Goal: Download file/media

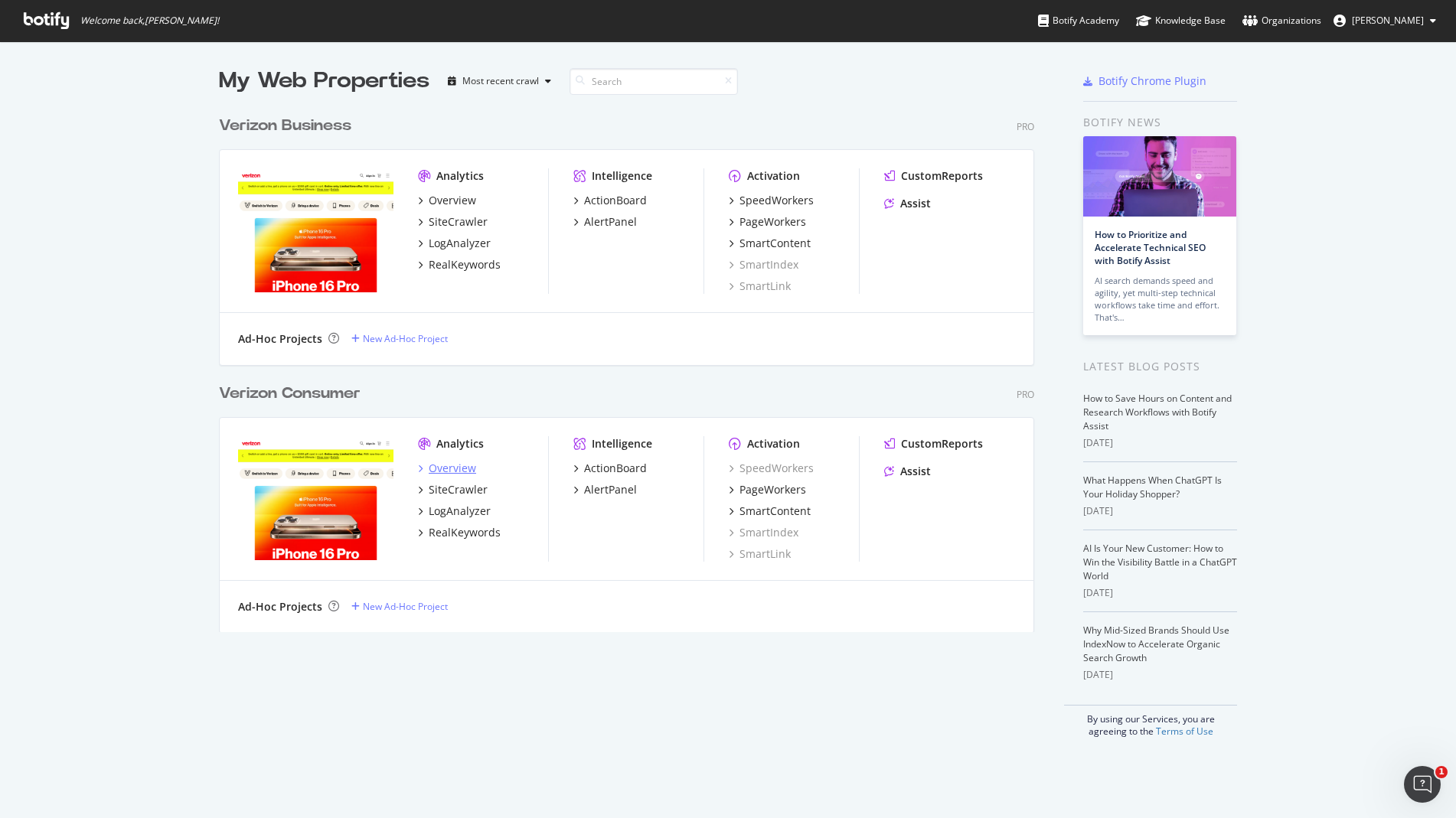
click at [452, 466] on div "Overview" at bounding box center [452, 468] width 47 height 15
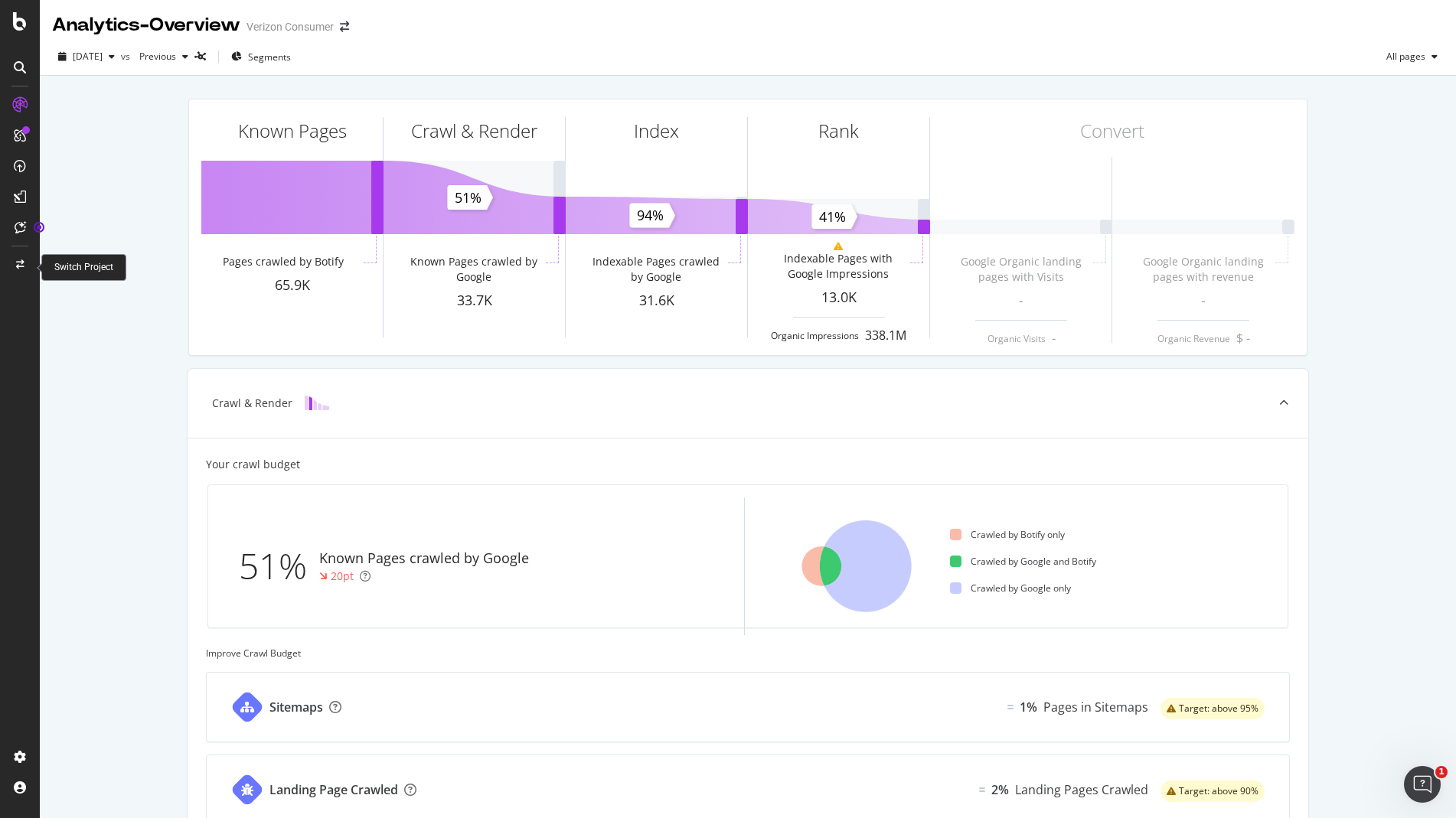
click at [26, 314] on div at bounding box center [20, 418] width 37 height 652
click at [1396, 61] on span "All pages" at bounding box center [1403, 57] width 45 height 13
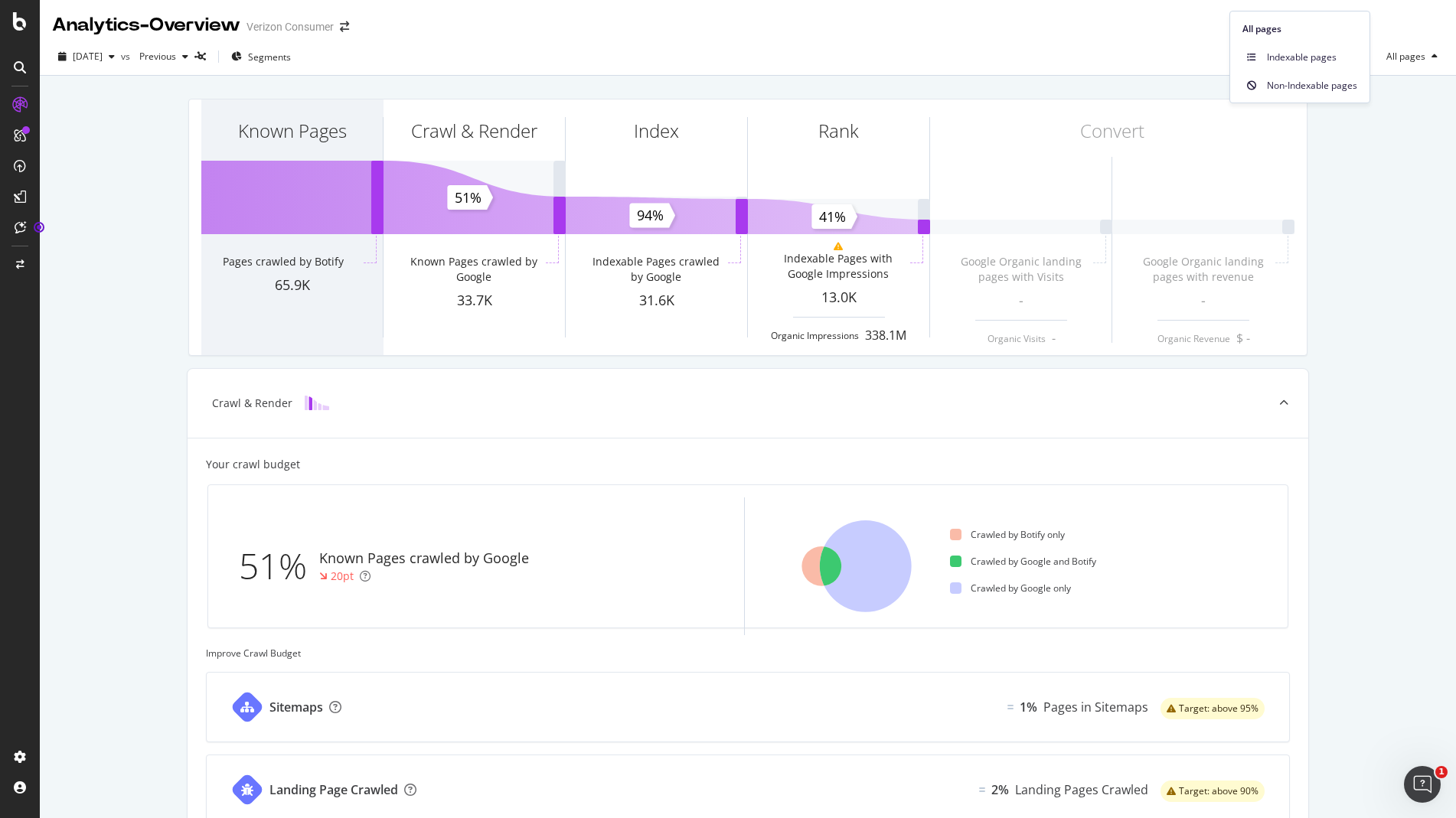
click at [1370, 164] on div "Known Pages Pages crawled by Botify 65.9K Crawl & Render Known Pages crawled by…" at bounding box center [747, 591] width 1416 height 1030
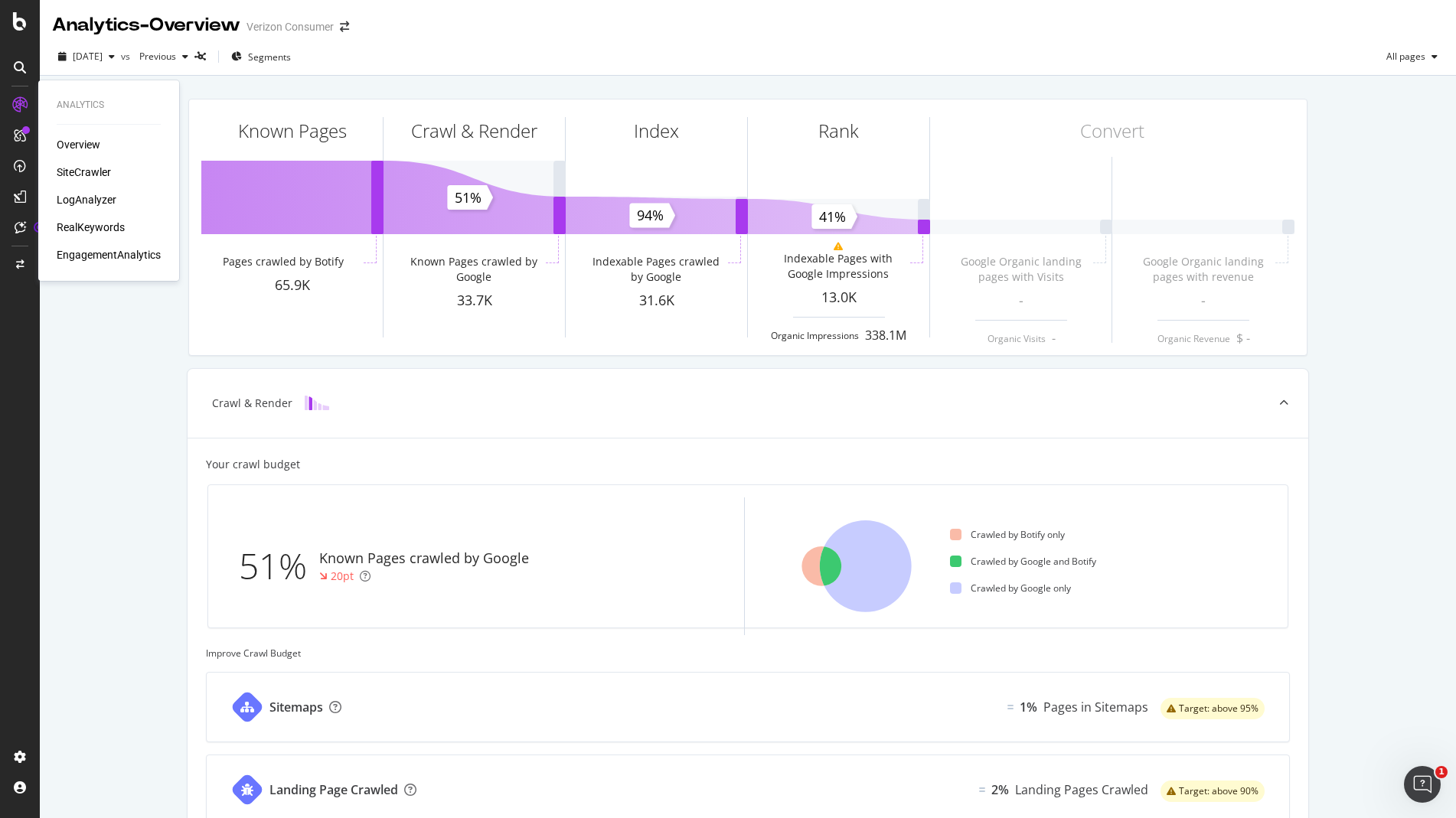
click at [95, 174] on div "SiteCrawler" at bounding box center [84, 172] width 55 height 15
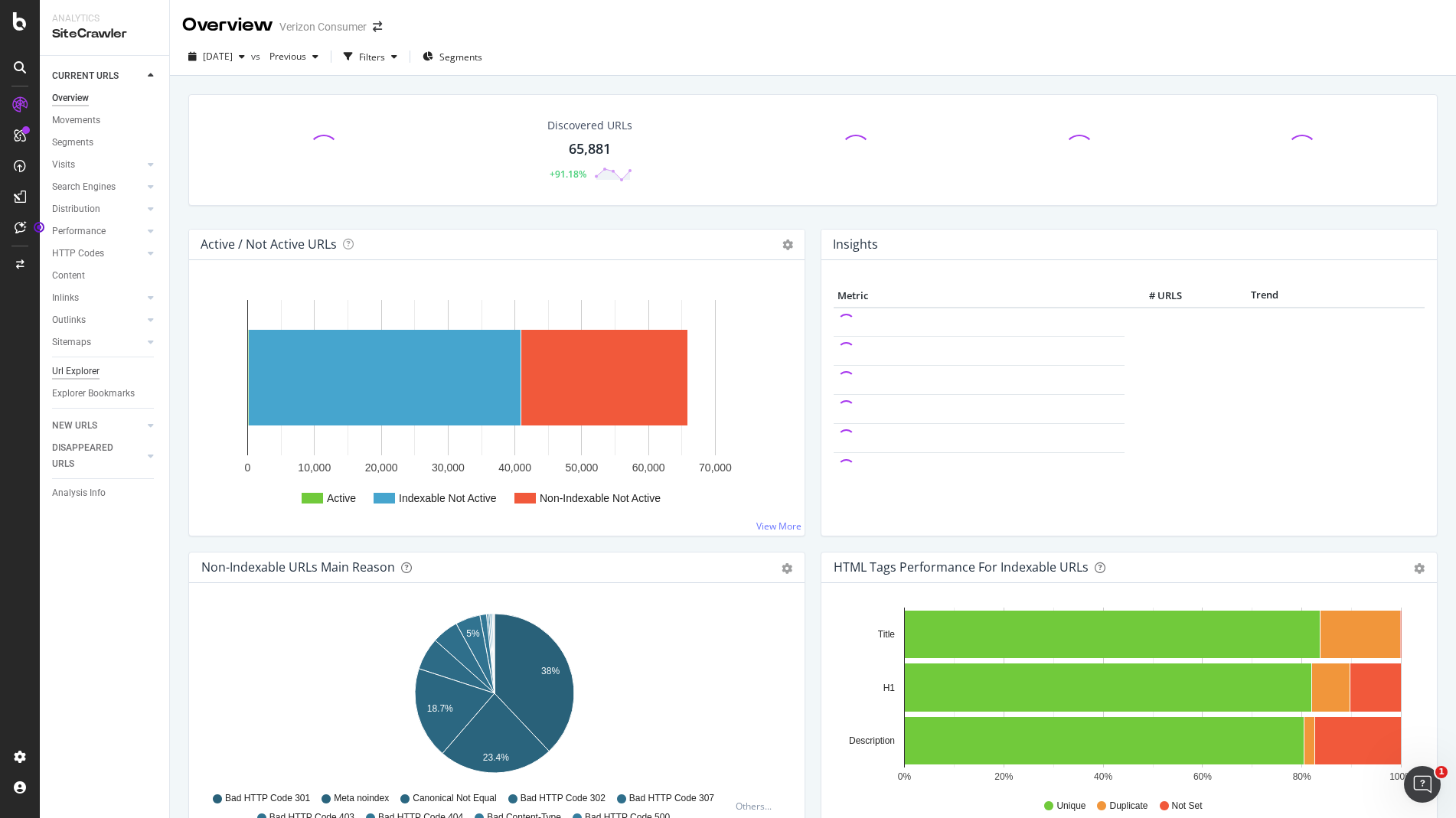
click at [84, 376] on div "Url Explorer" at bounding box center [75, 371] width 47 height 16
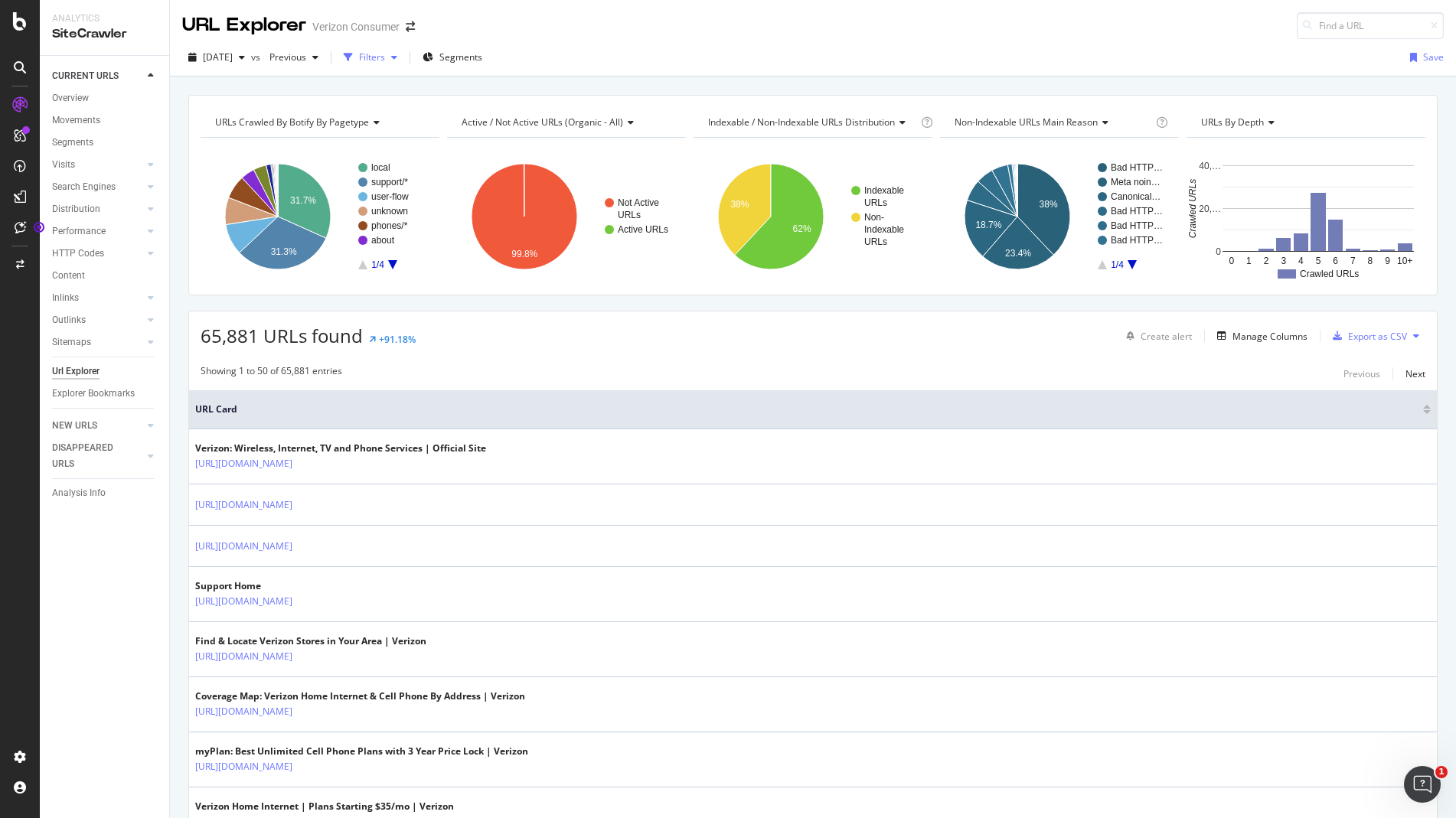
click at [385, 60] on div "Filters" at bounding box center [372, 58] width 26 height 13
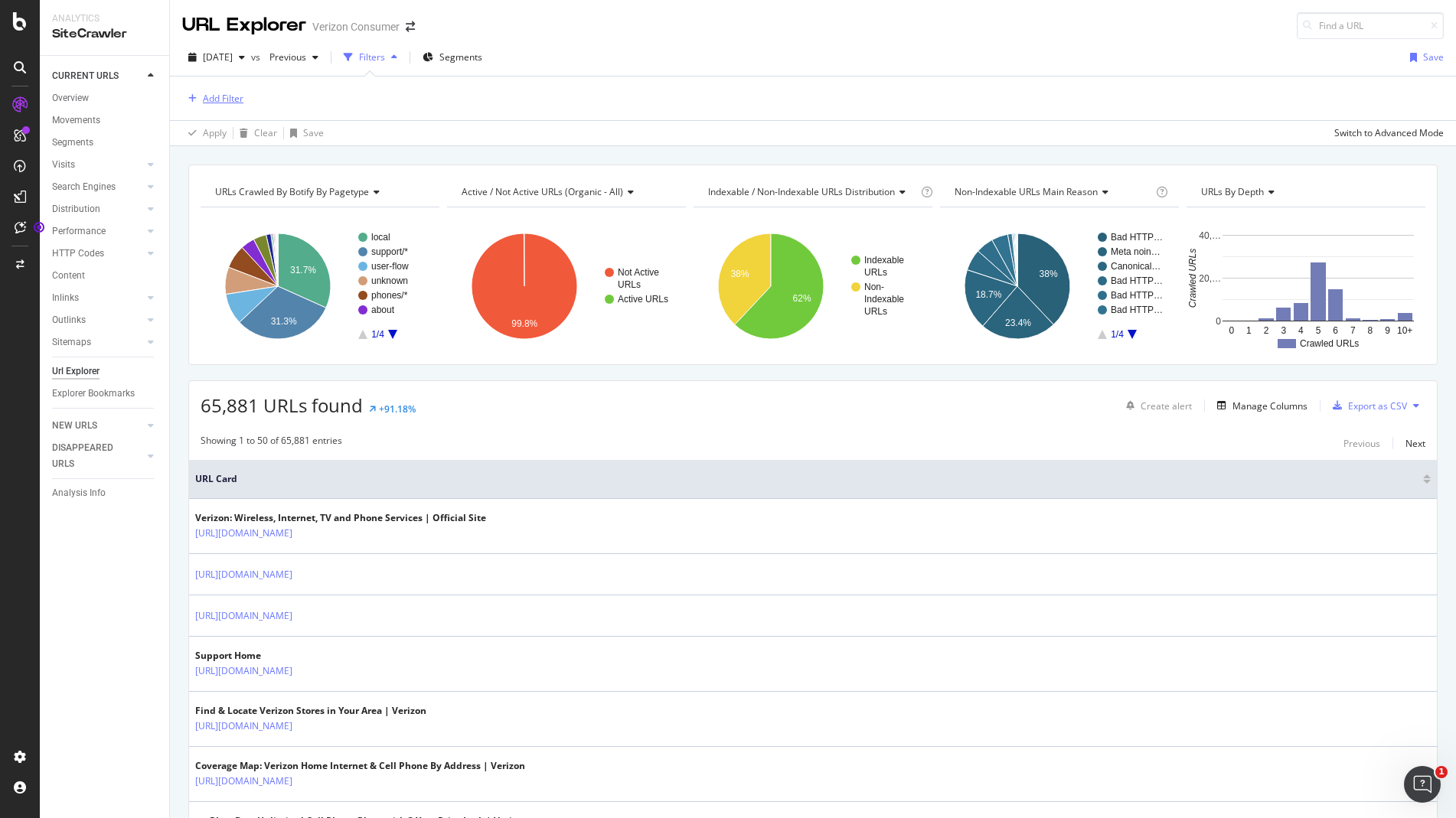
click at [212, 103] on div "Add Filter" at bounding box center [223, 98] width 41 height 13
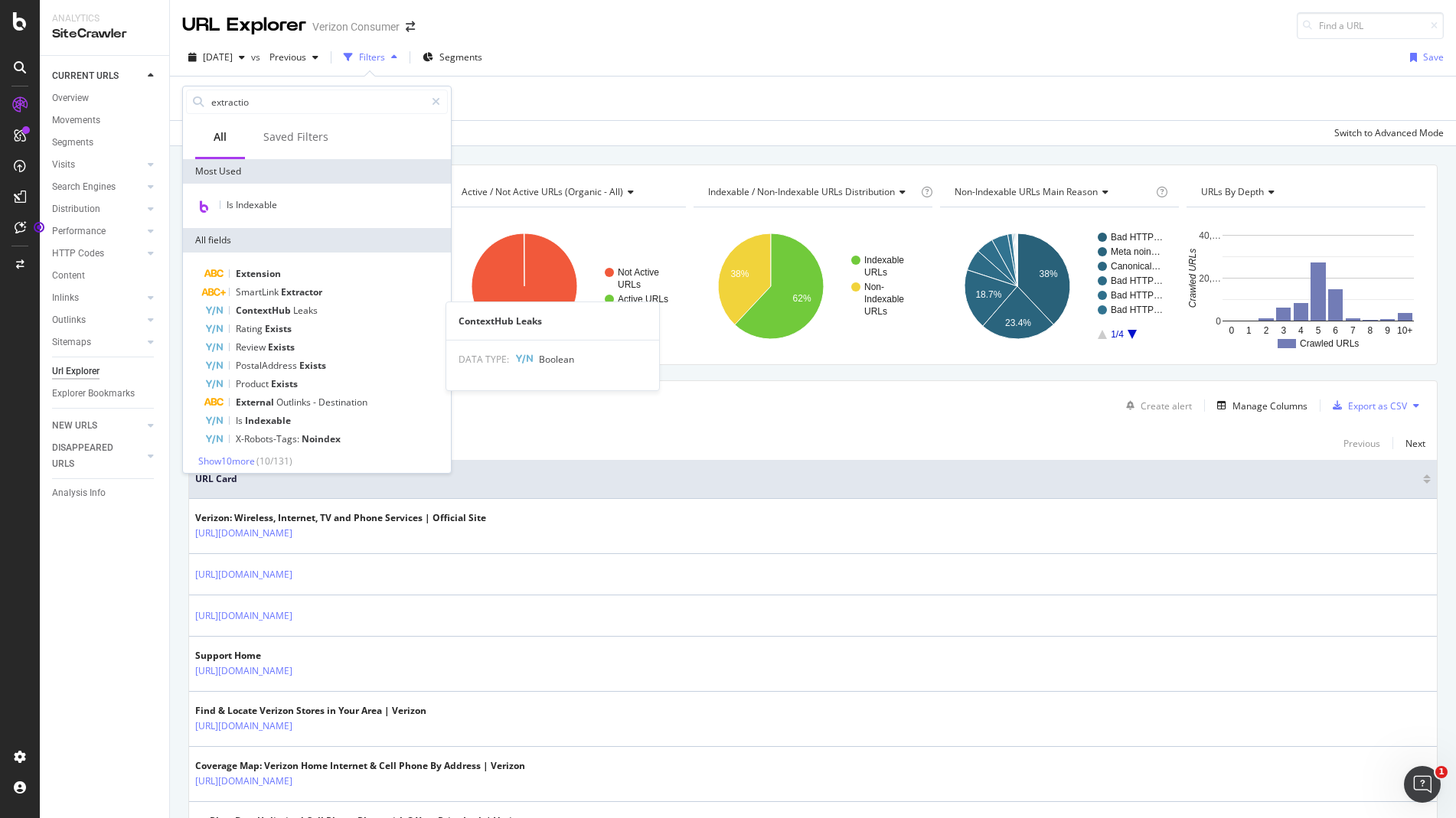
type input "extraction"
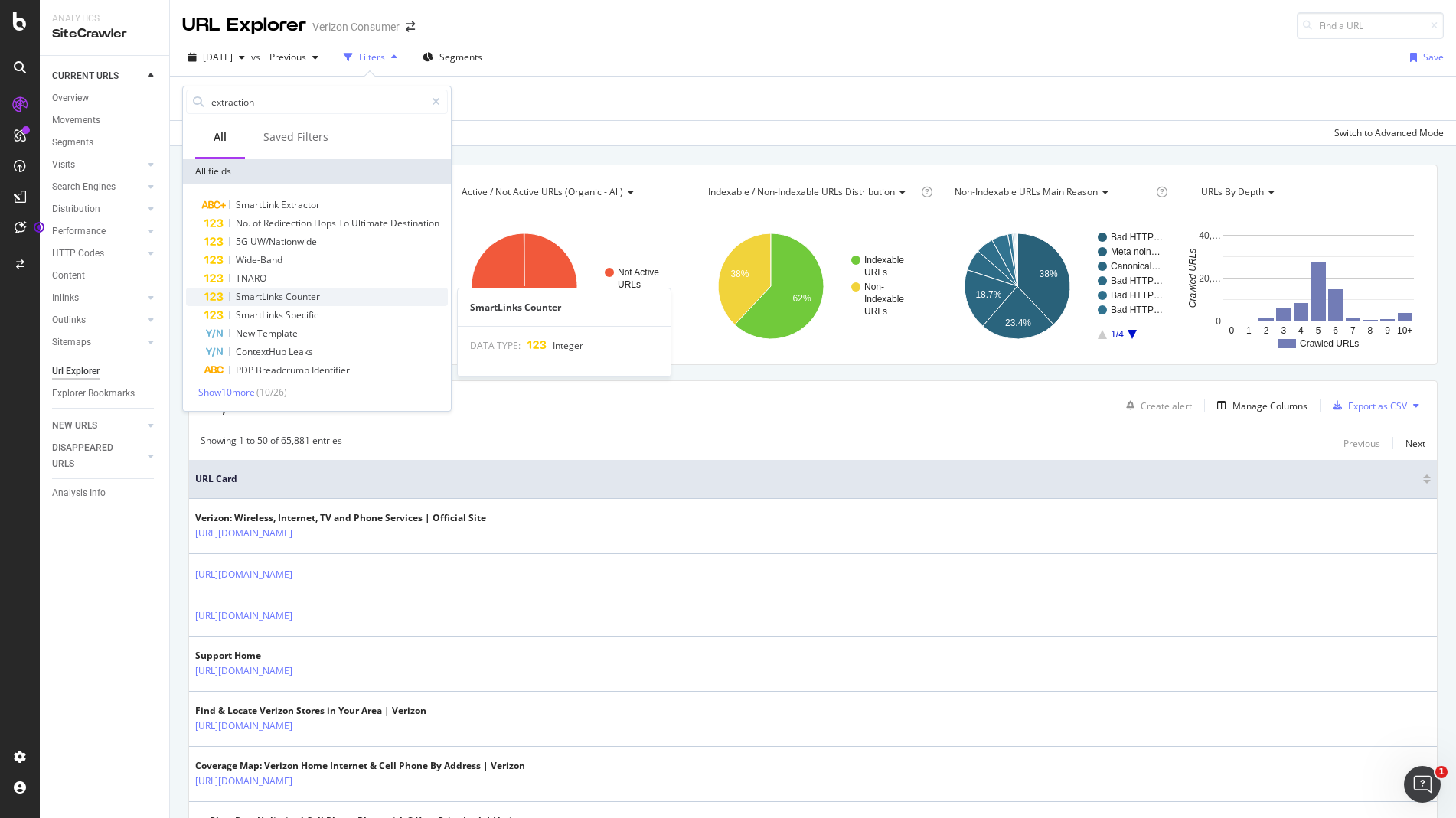
click at [376, 294] on div "SmartLinks Counter" at bounding box center [326, 296] width 243 height 18
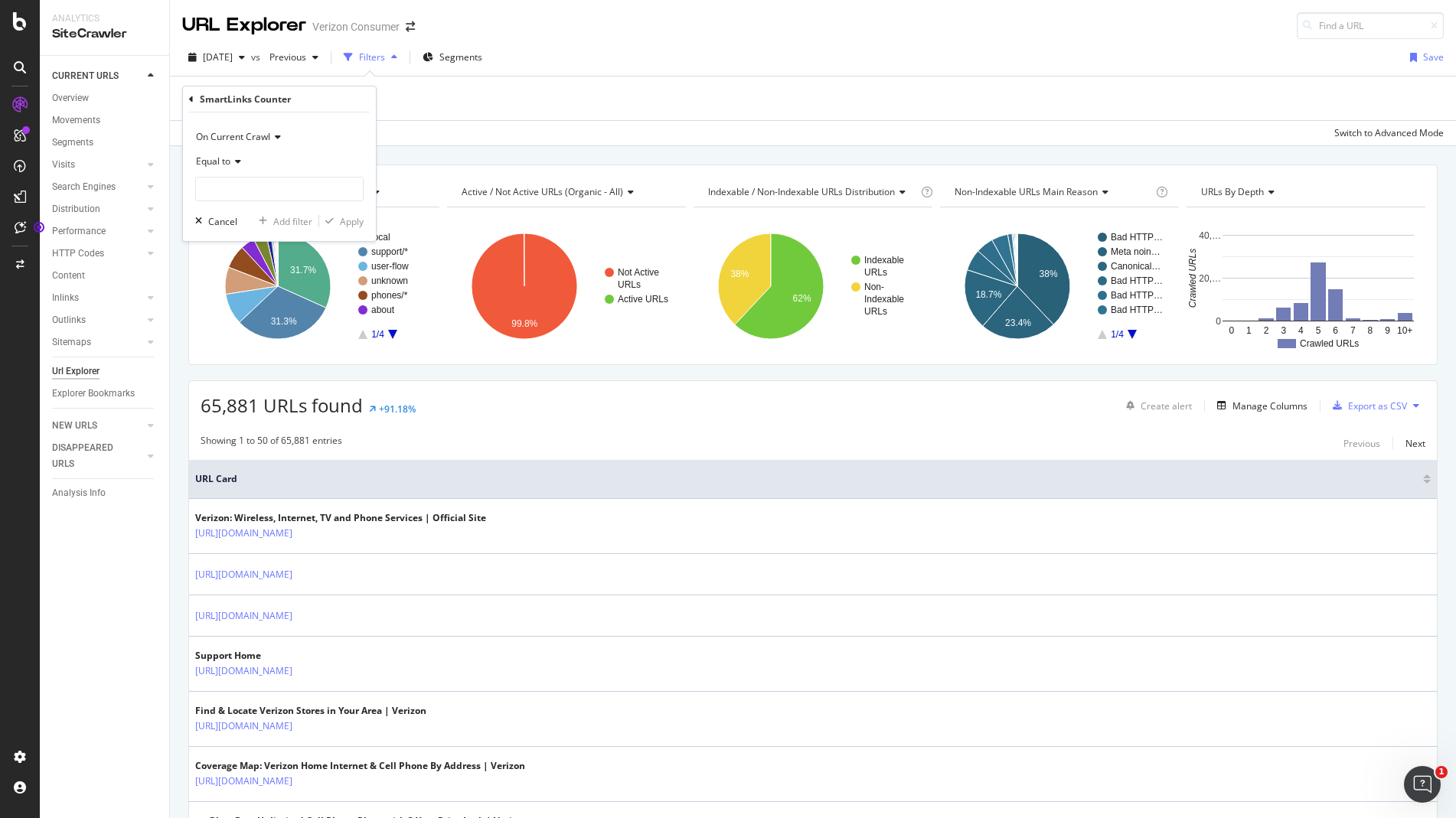
click at [220, 160] on span "Equal to" at bounding box center [213, 161] width 35 height 13
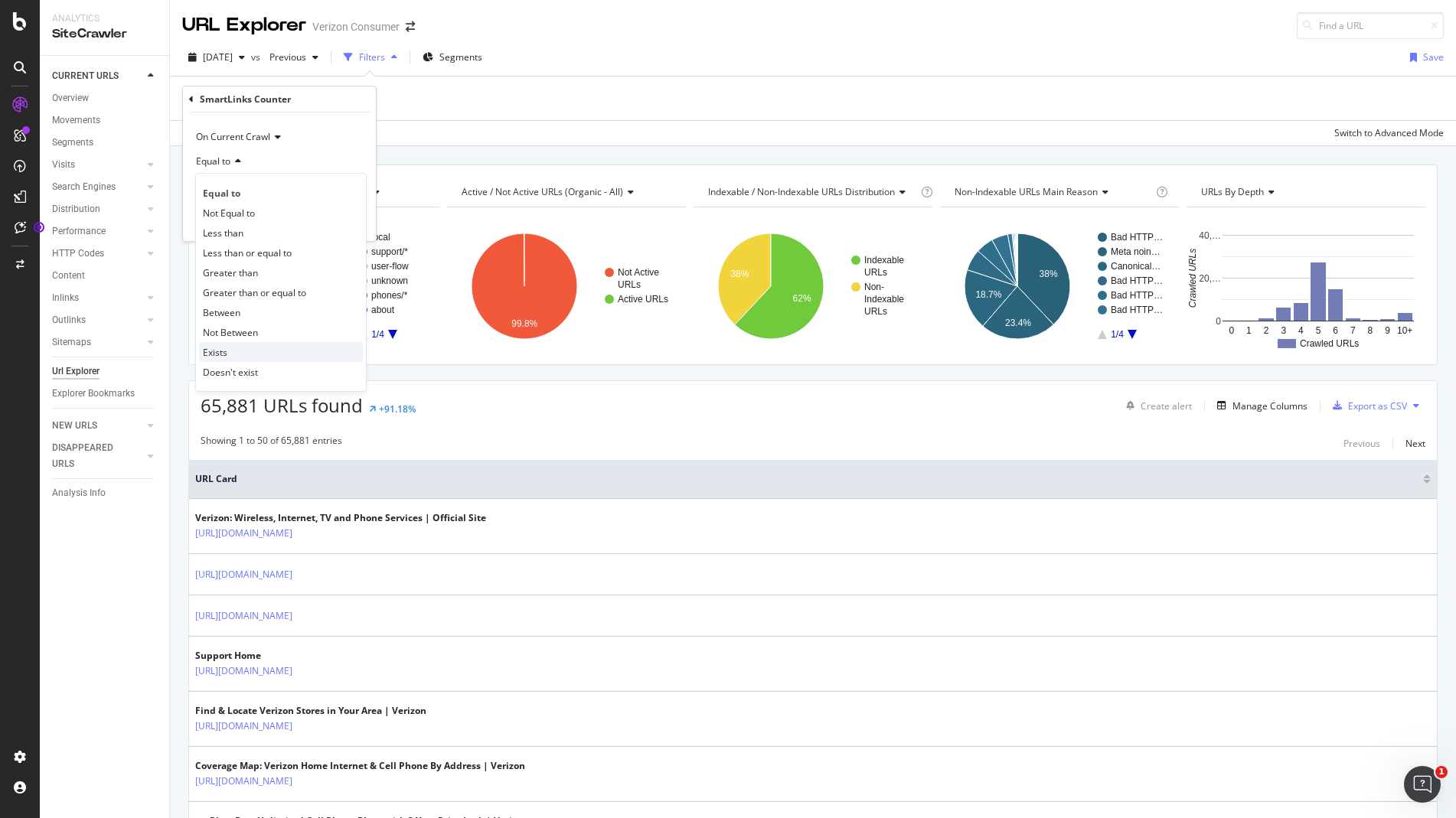
click at [226, 356] on span "Exists" at bounding box center [215, 353] width 25 height 13
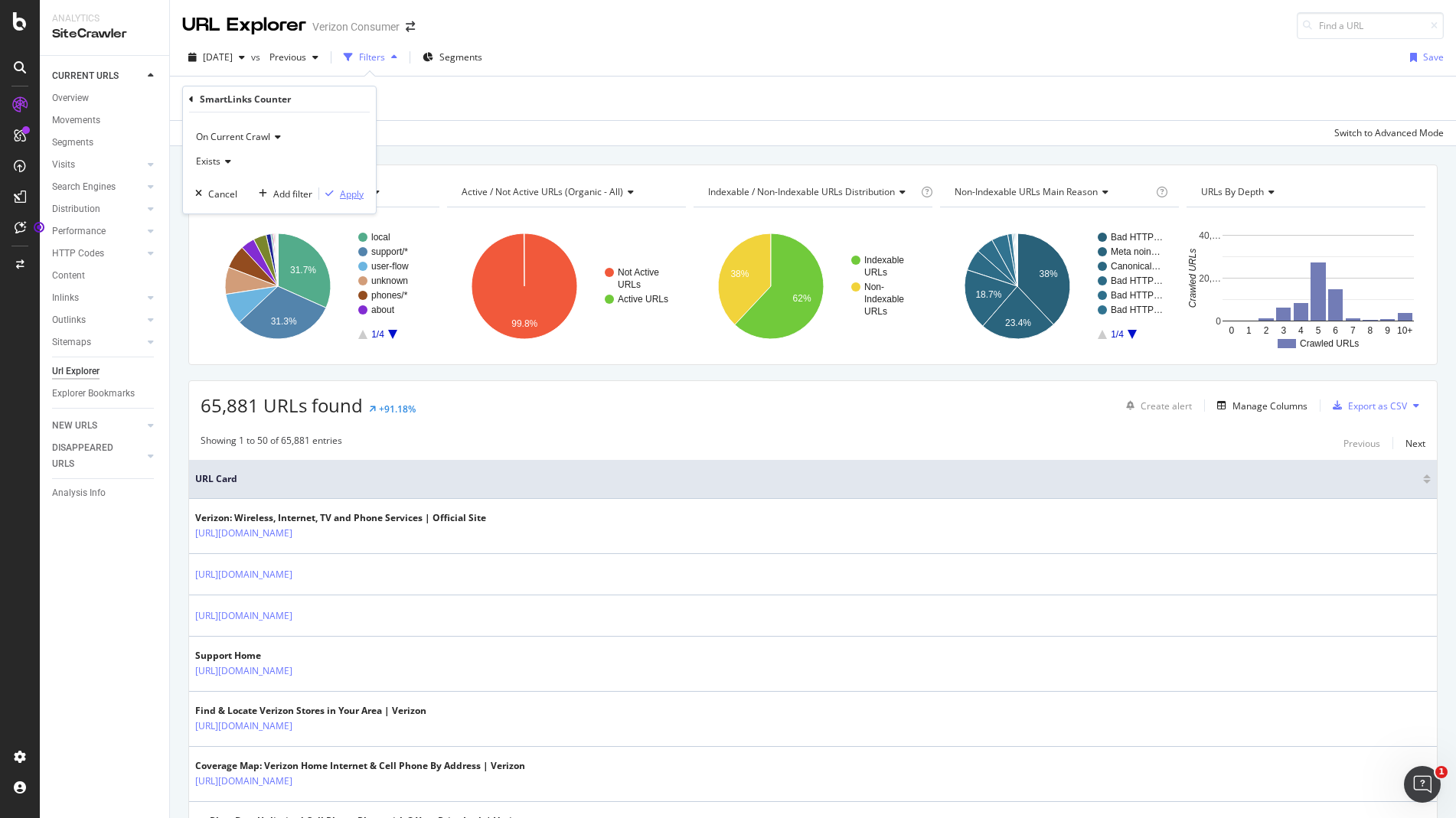
click at [354, 196] on div "Apply" at bounding box center [351, 194] width 24 height 13
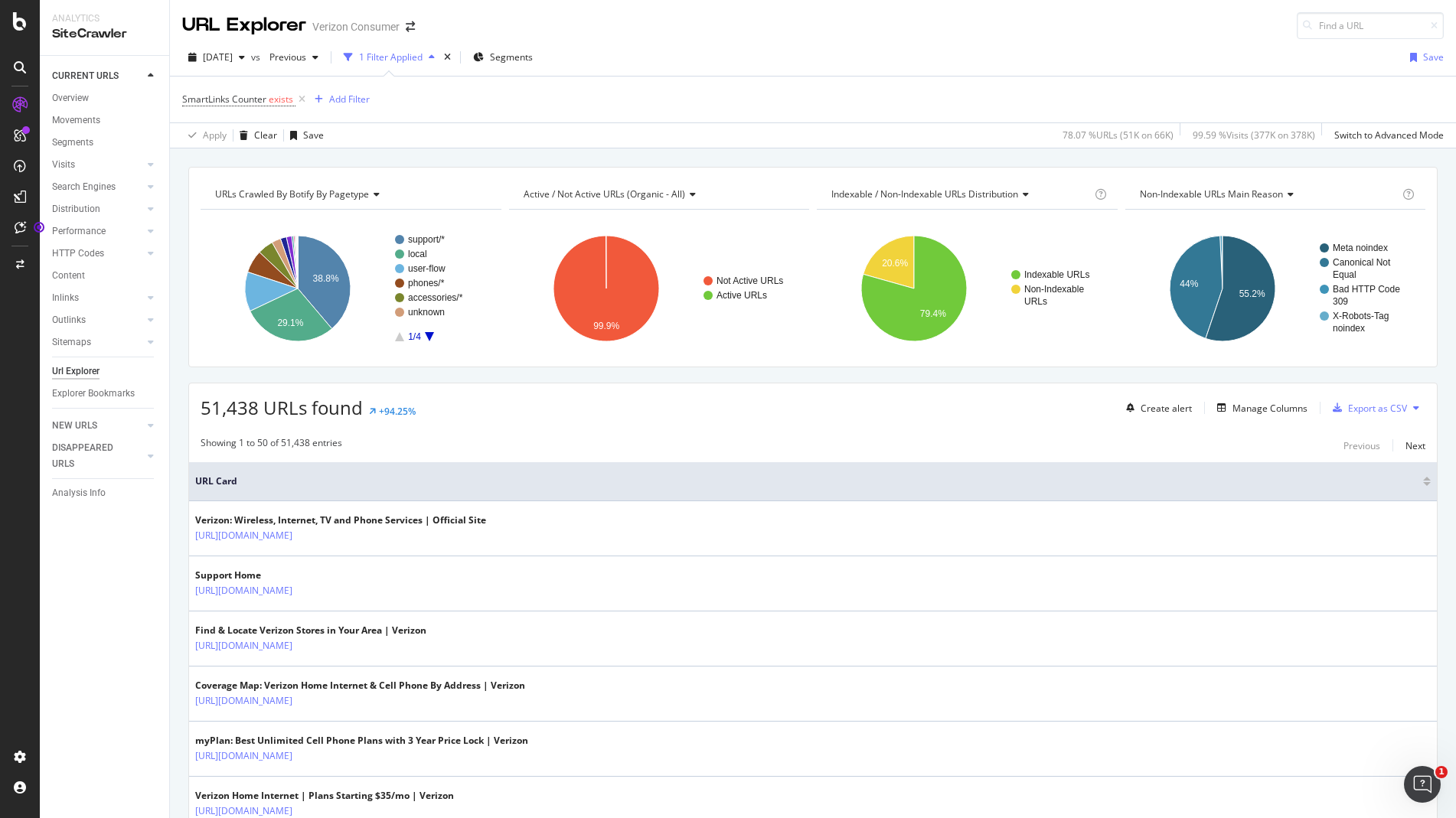
click at [982, 32] on div "URL Explorer Verizon Consumer" at bounding box center [812, 19] width 1286 height 39
click at [1283, 412] on div "Manage Columns" at bounding box center [1270, 409] width 75 height 13
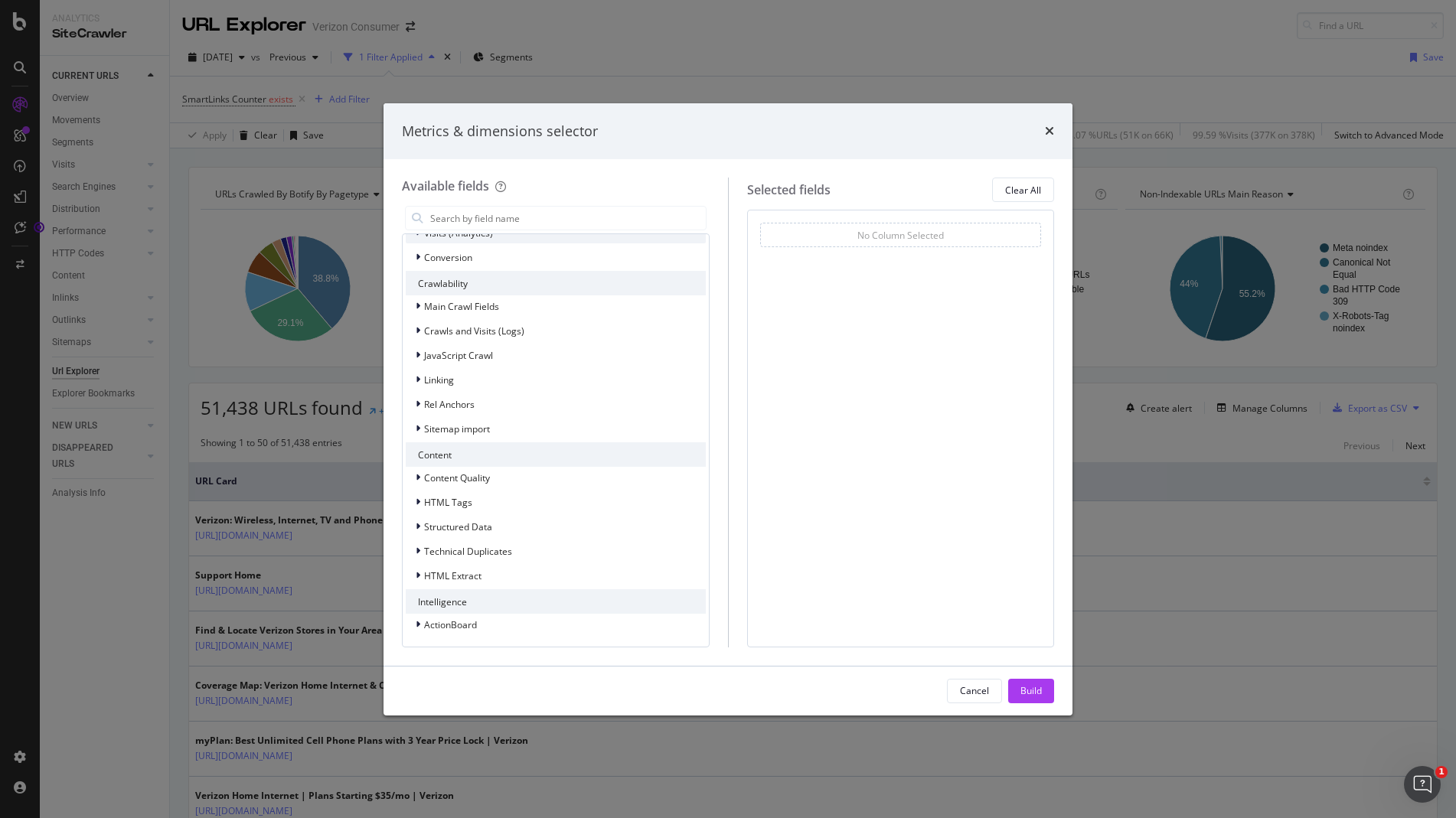
scroll to position [201, 0]
click at [521, 575] on div "HTML Extract" at bounding box center [556, 575] width 300 height 22
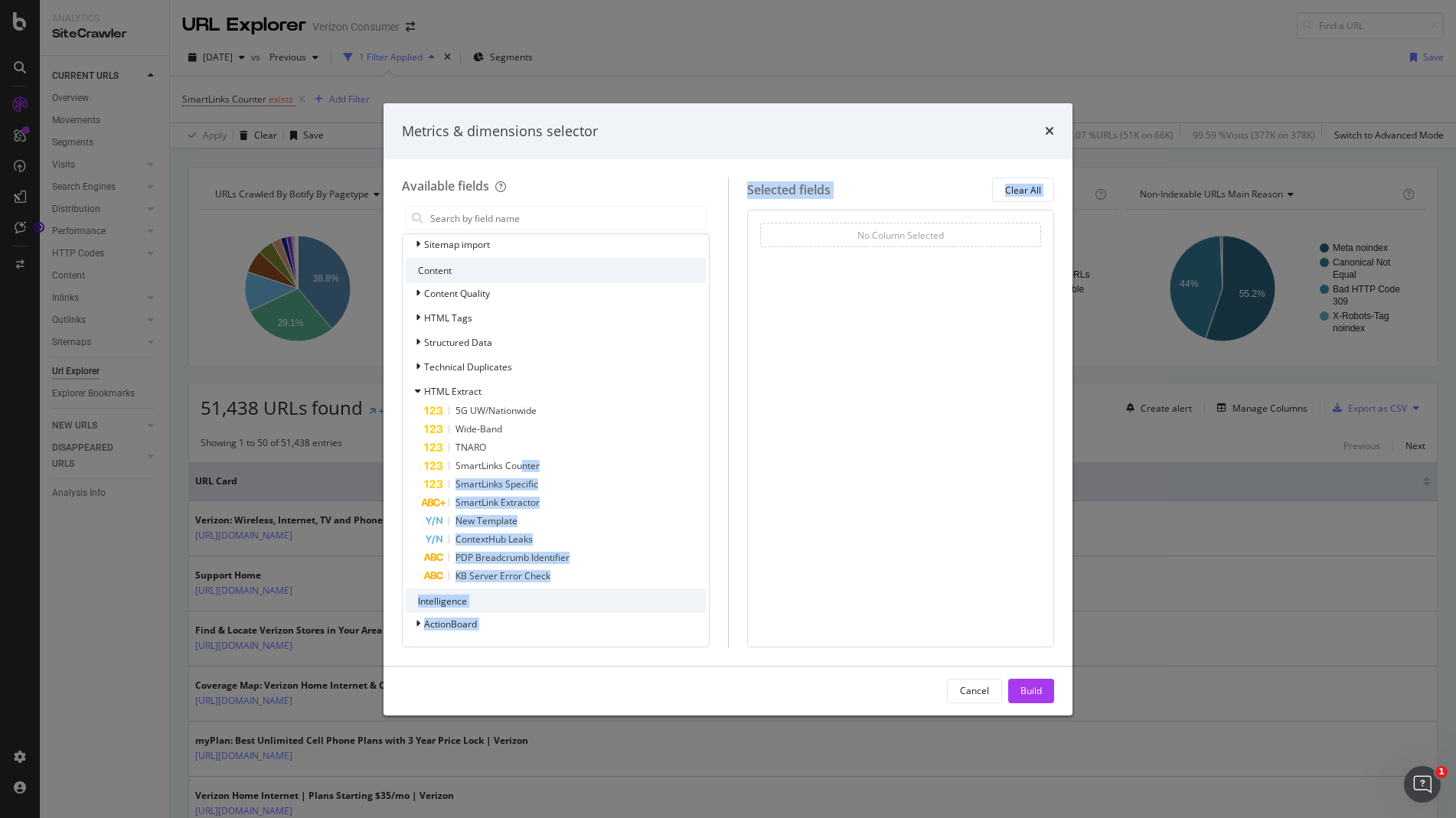
scroll to position [269, 0]
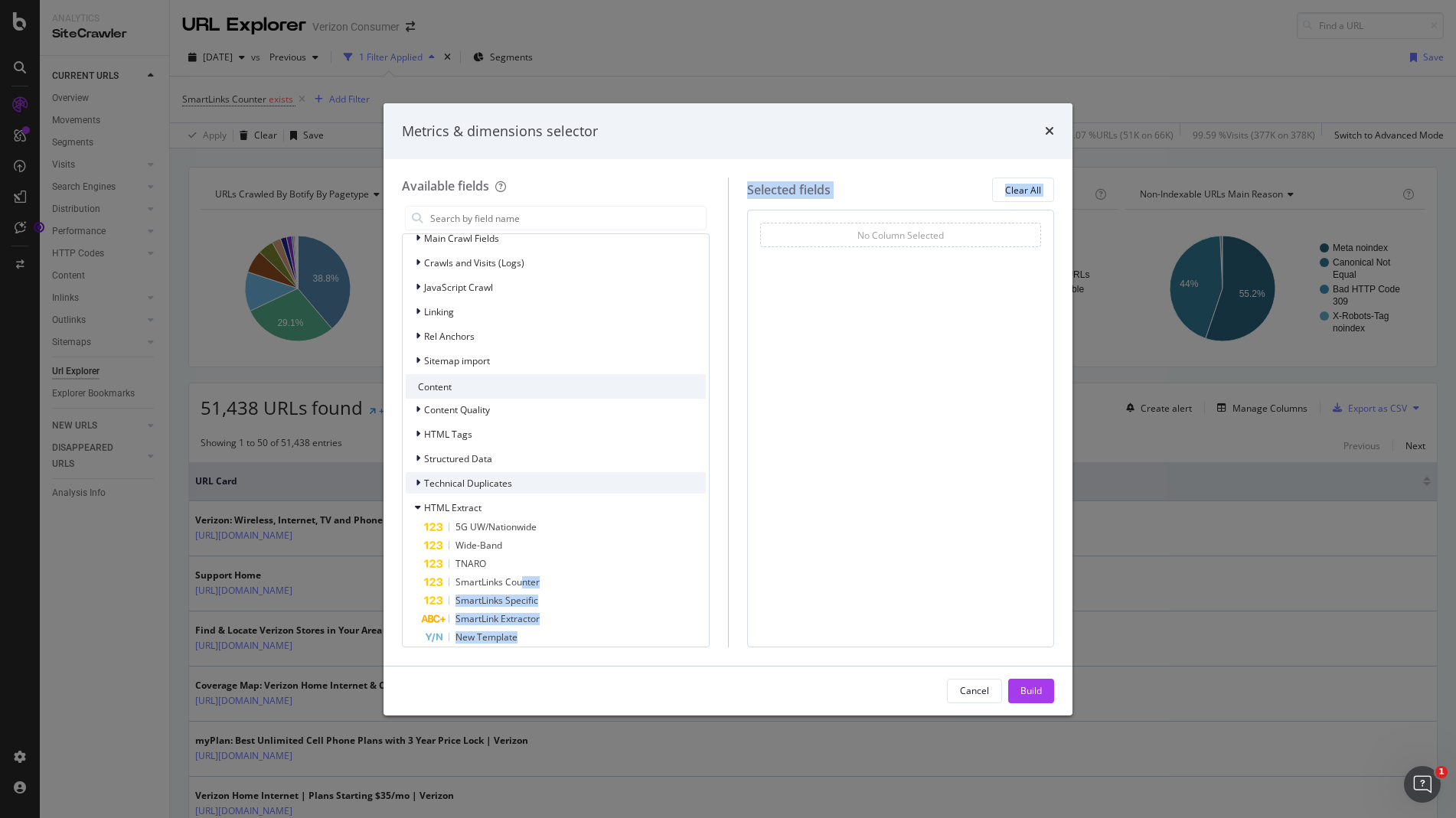
drag, startPoint x: 523, startPoint y: 466, endPoint x: 570, endPoint y: 529, distance: 78.6
click at [638, 525] on div "Content Quality HTML Tags Structured Data Technical Duplicates HTML Extract 5G …" at bounding box center [556, 550] width 300 height 303
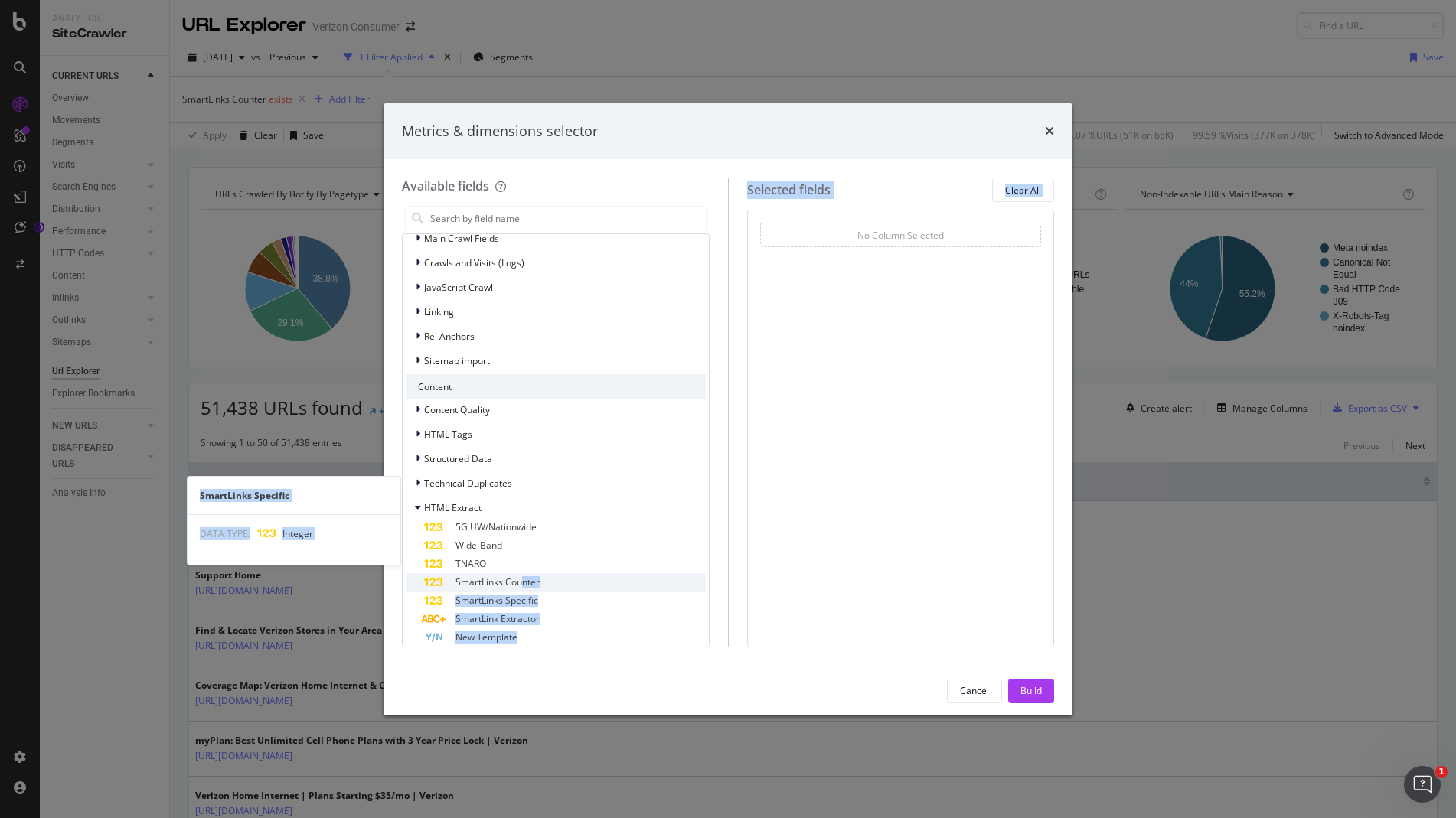
scroll to position [385, 0]
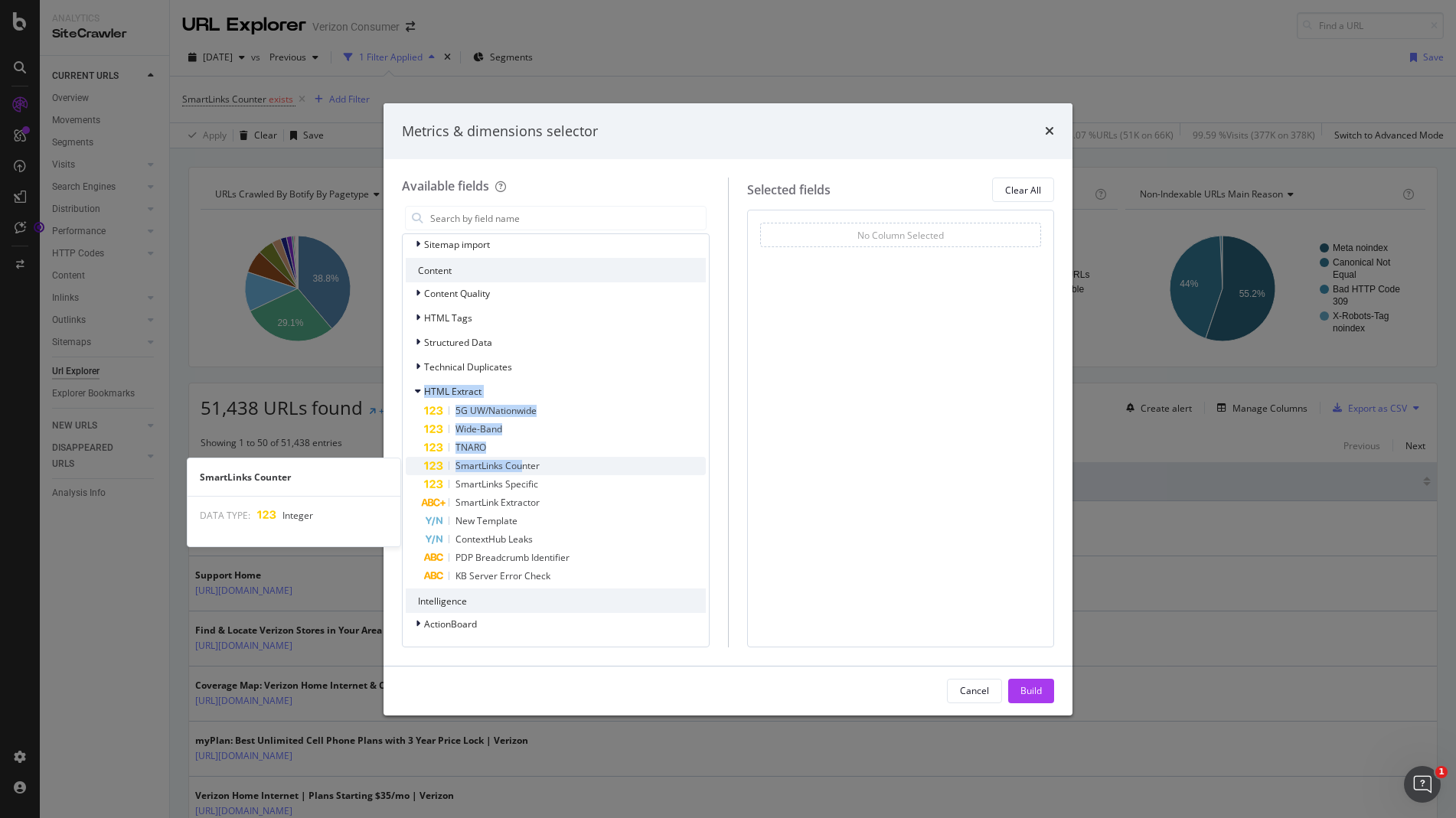
click at [518, 466] on span "SmartLinks Counter" at bounding box center [497, 466] width 84 height 13
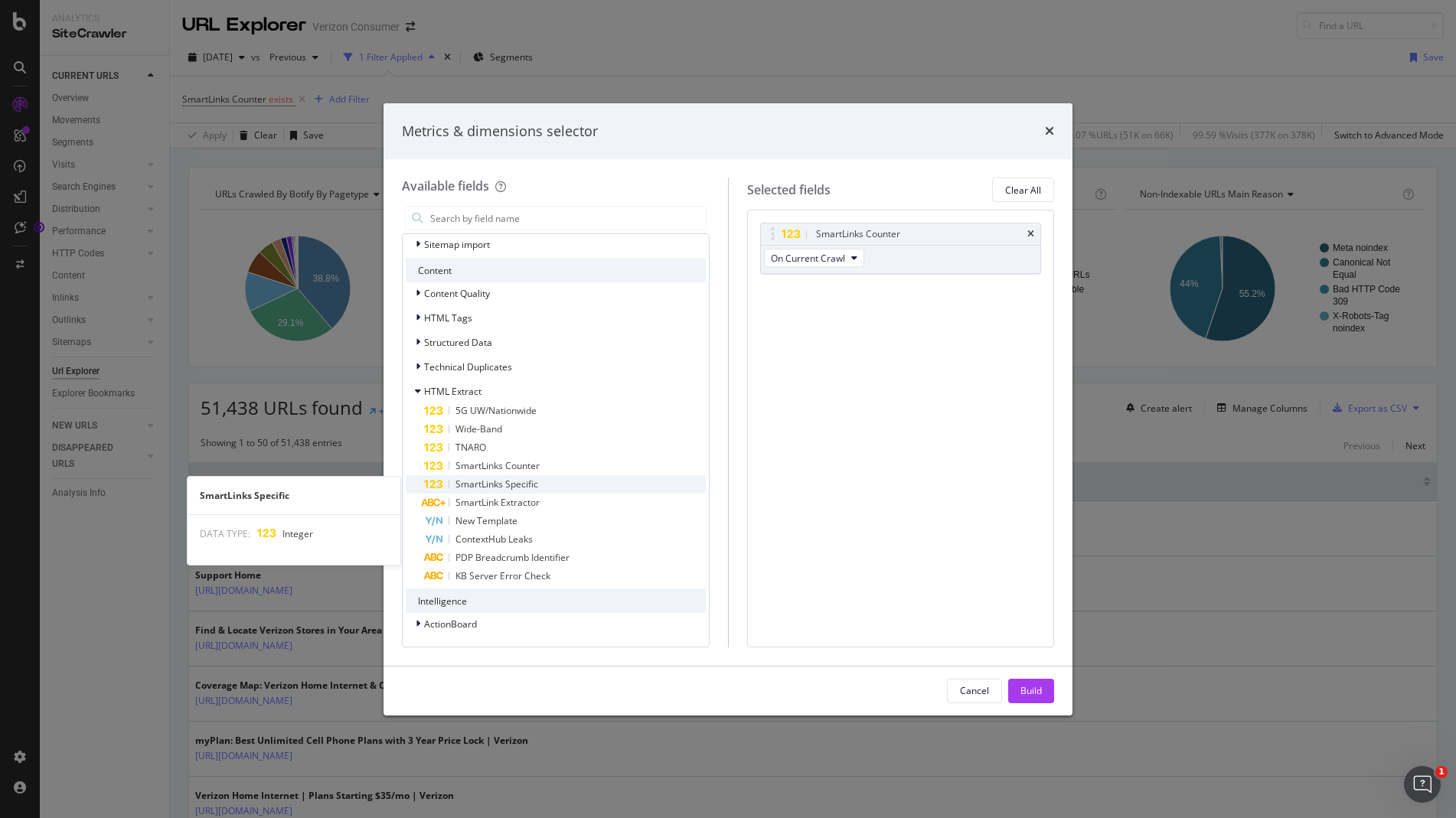
click at [530, 486] on span "SmartLinks Specific" at bounding box center [497, 484] width 83 height 13
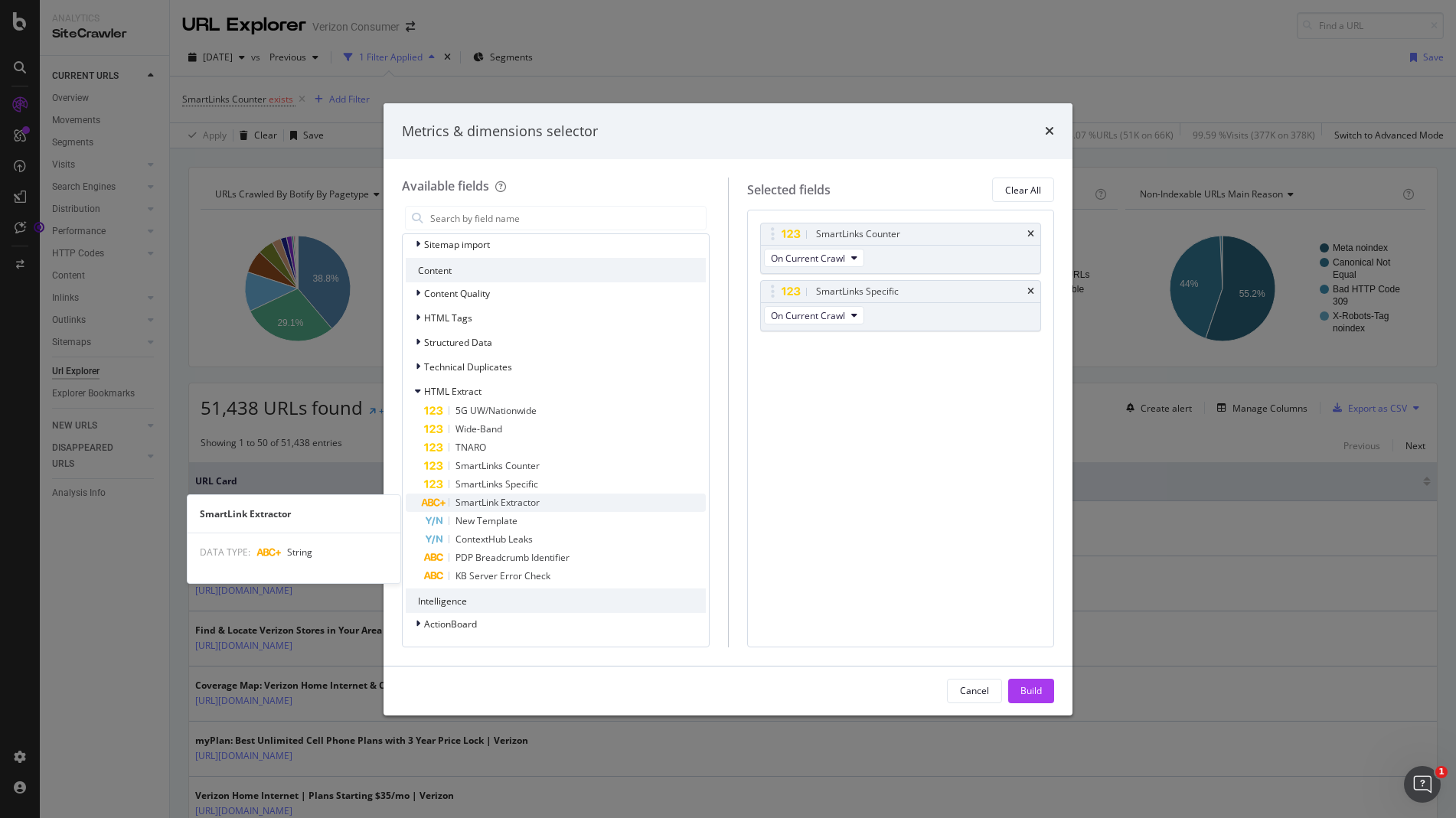
click at [523, 504] on span "SmartLink Extractor" at bounding box center [497, 503] width 84 height 13
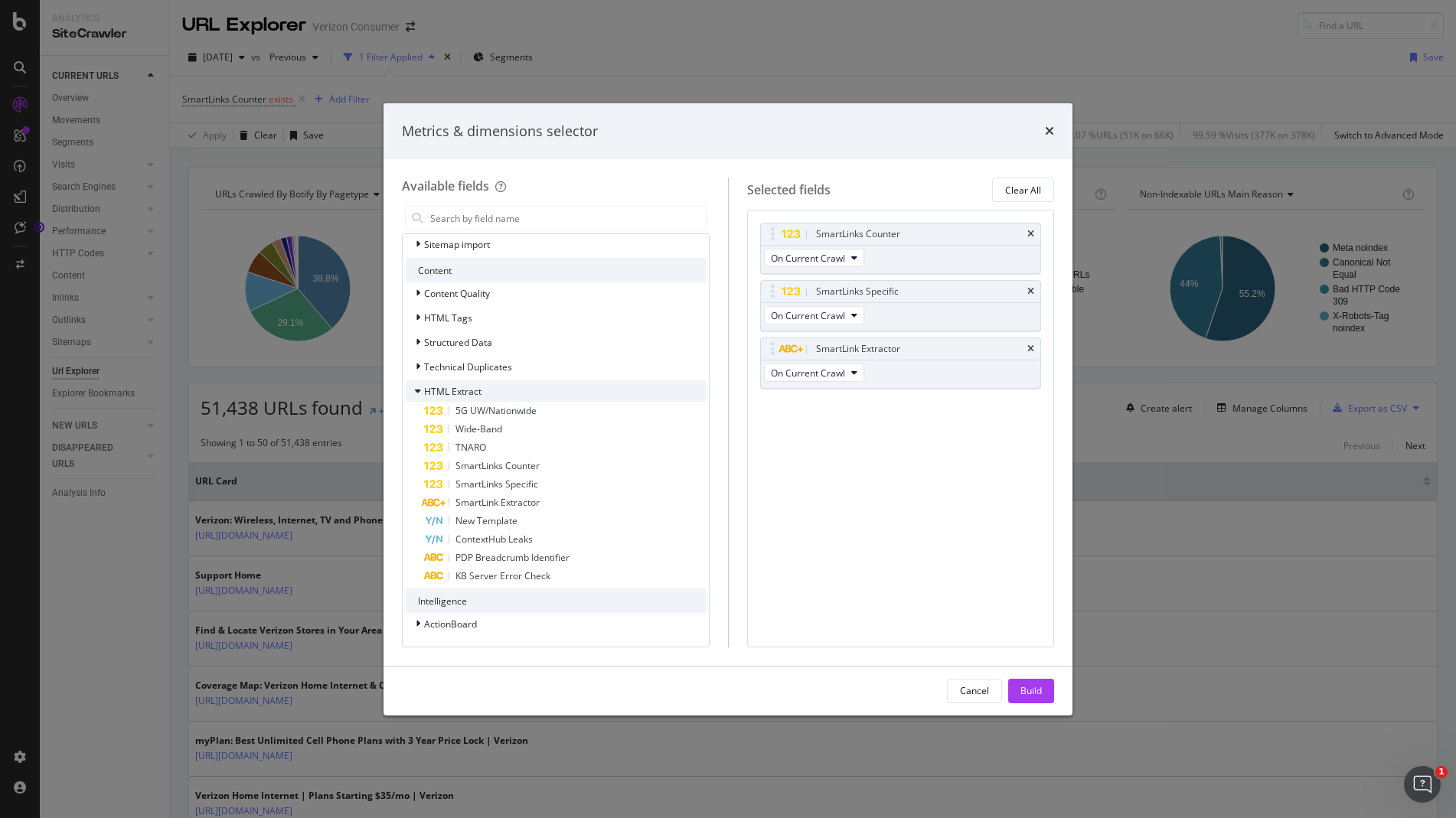
click at [421, 391] on div "modal" at bounding box center [420, 391] width 9 height 15
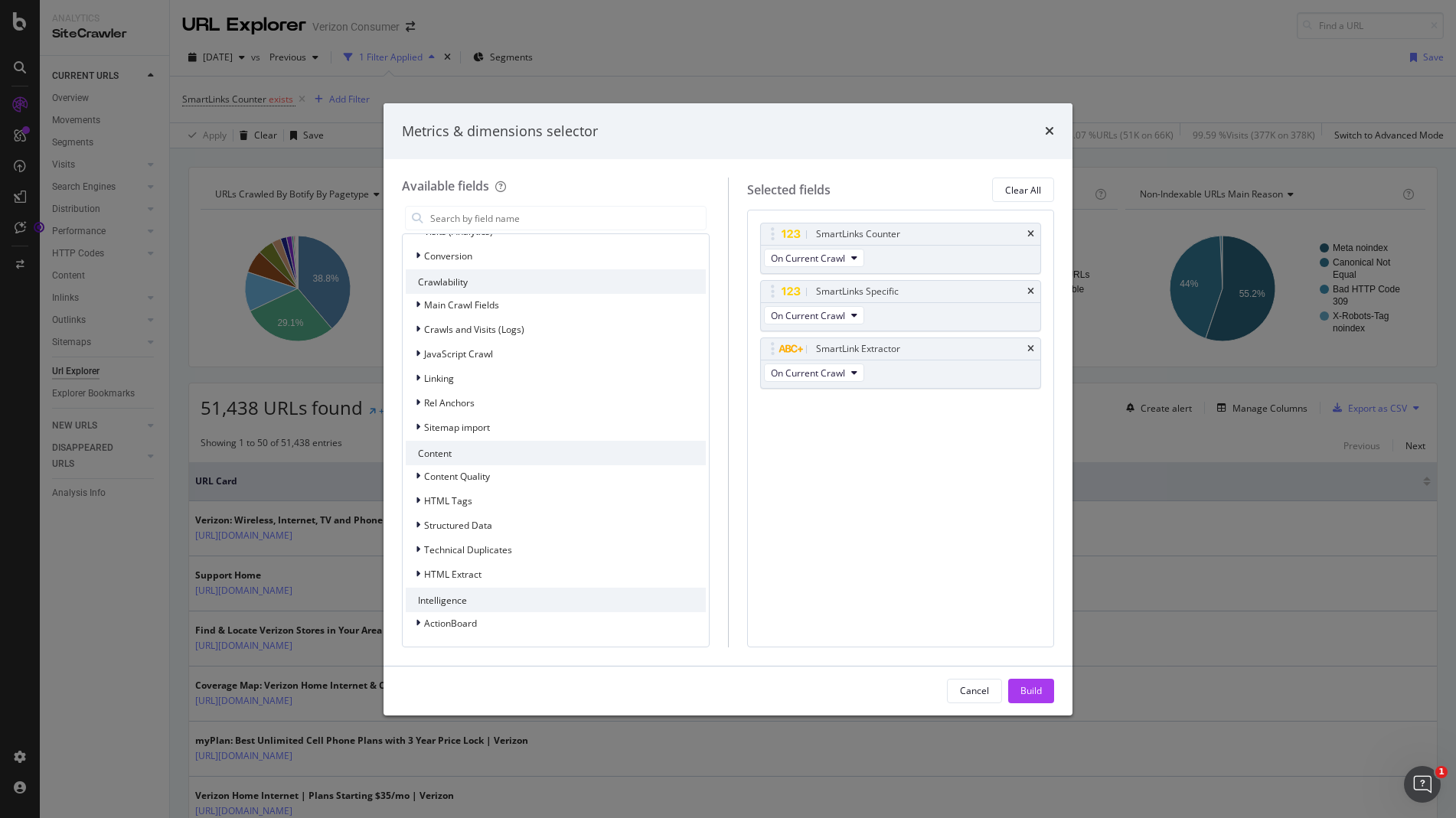
click at [1033, 690] on div "Build" at bounding box center [1030, 691] width 22 height 13
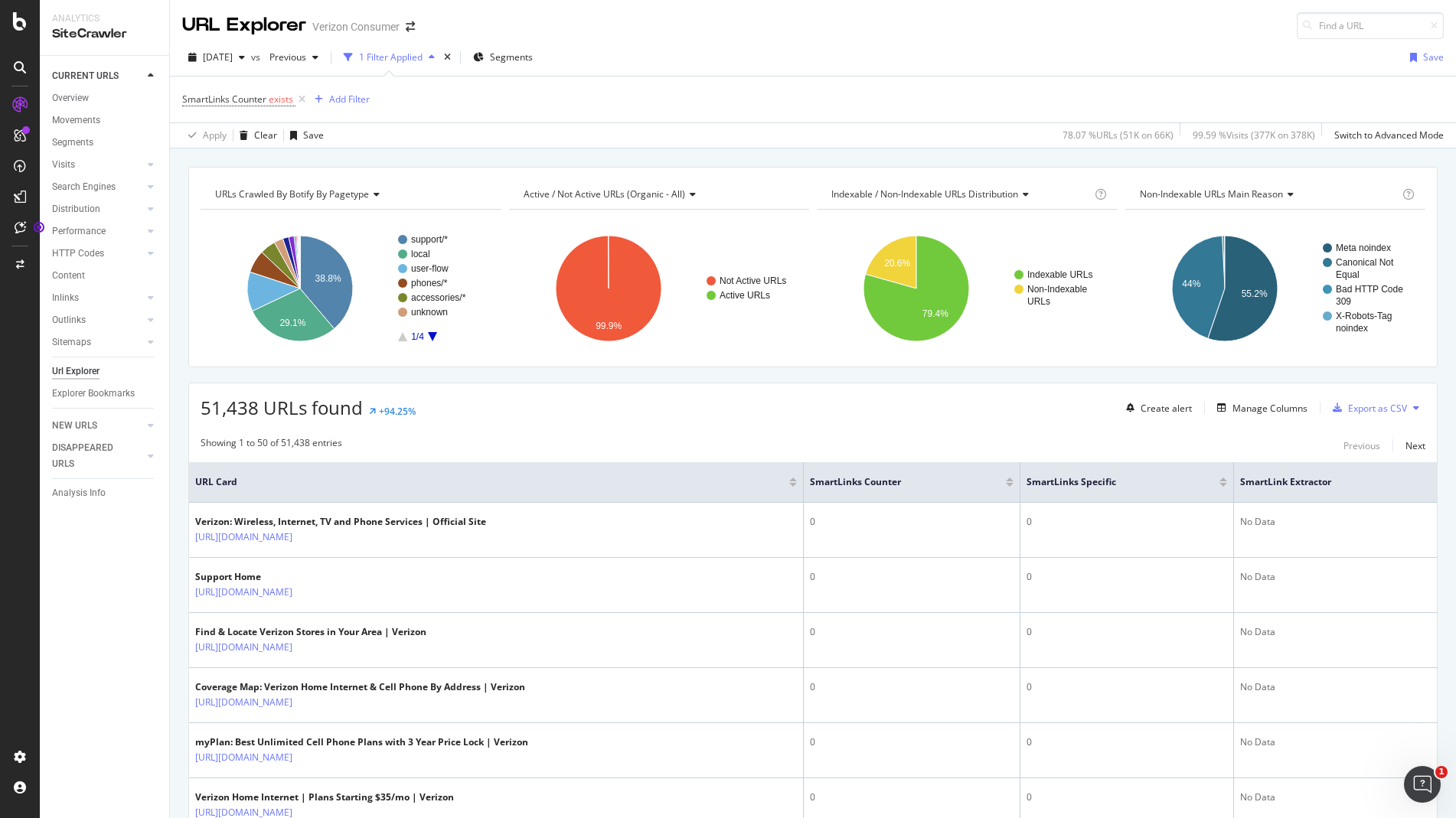
click at [1006, 485] on div at bounding box center [1010, 485] width 8 height 4
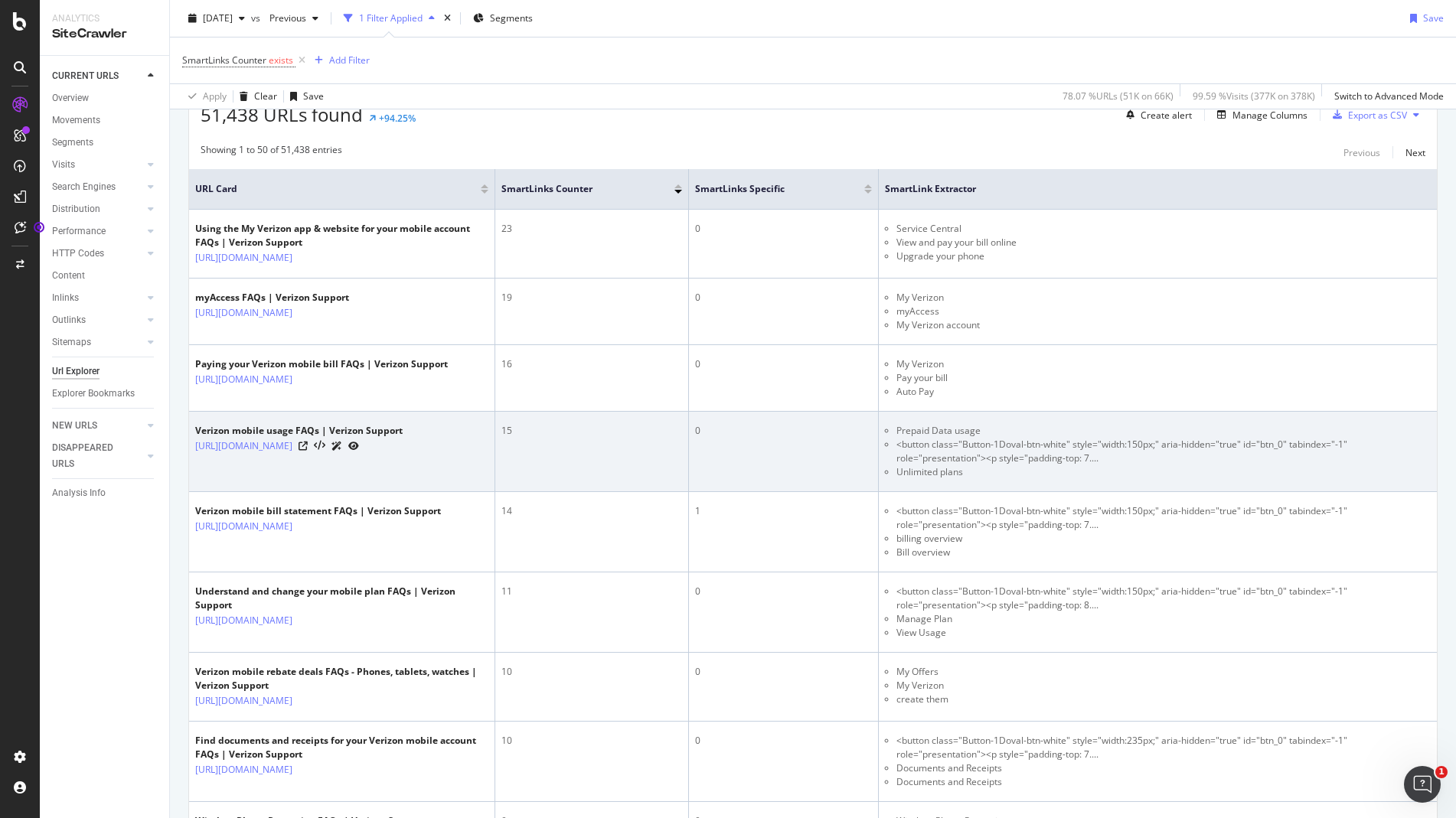
scroll to position [306, 0]
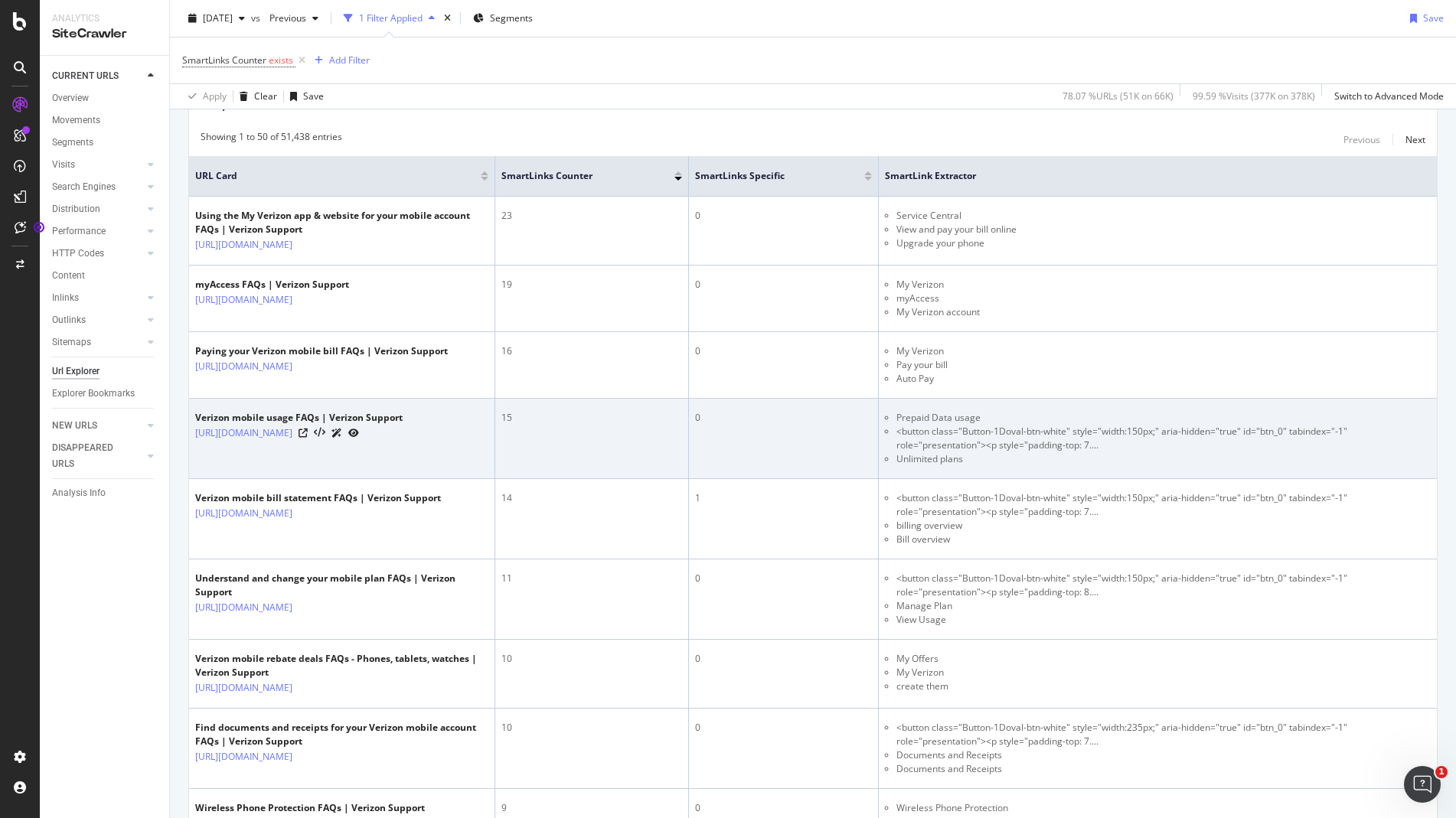
click at [1000, 437] on li "<button class="Button-1Doval-btn-white" style="width:150px;" aria-hidden="true"…" at bounding box center [1163, 438] width 534 height 27
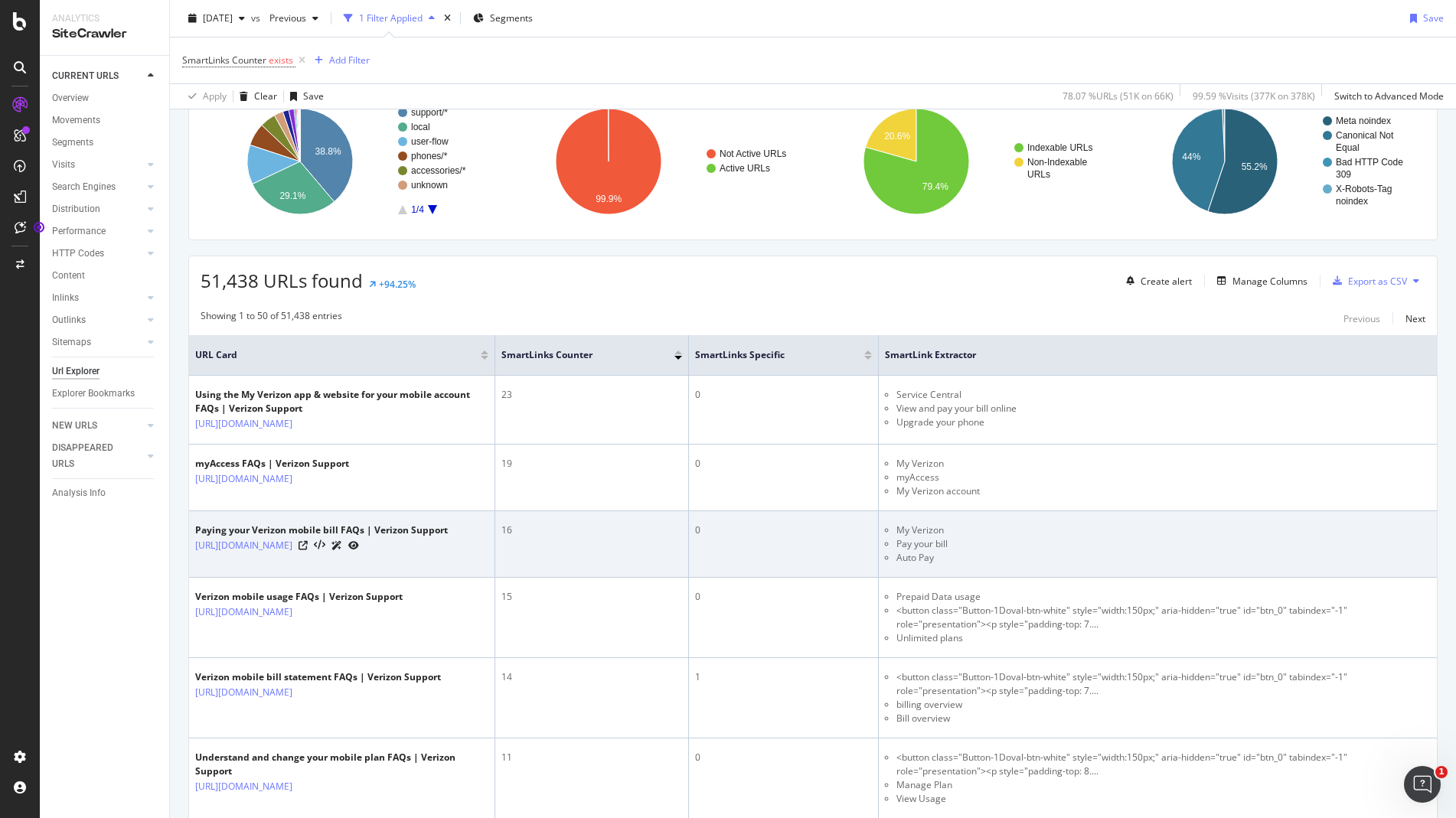
scroll to position [0, 0]
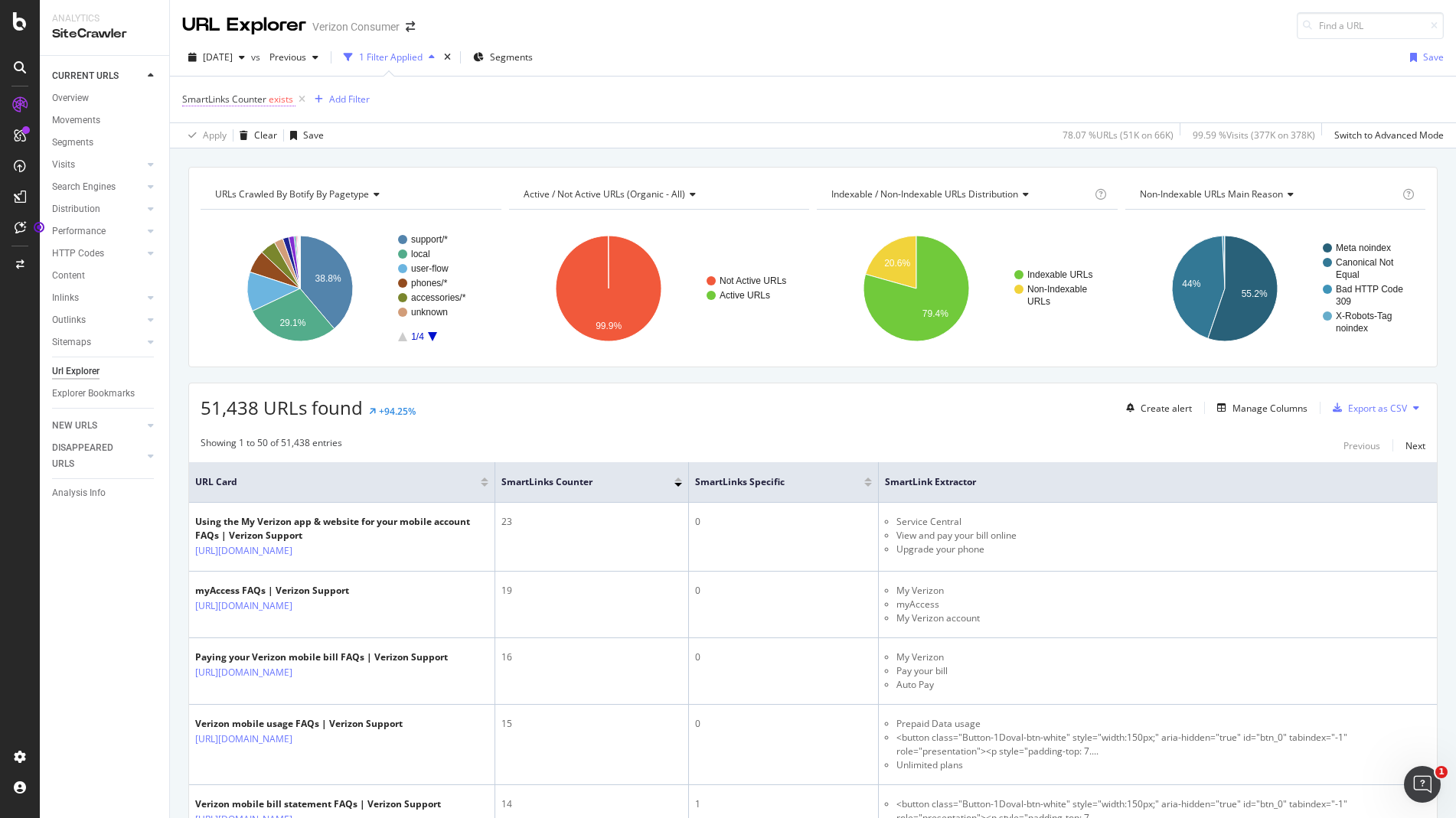
click at [240, 97] on span "SmartLinks Counter" at bounding box center [224, 99] width 84 height 13
click at [226, 160] on icon at bounding box center [226, 160] width 10 height 9
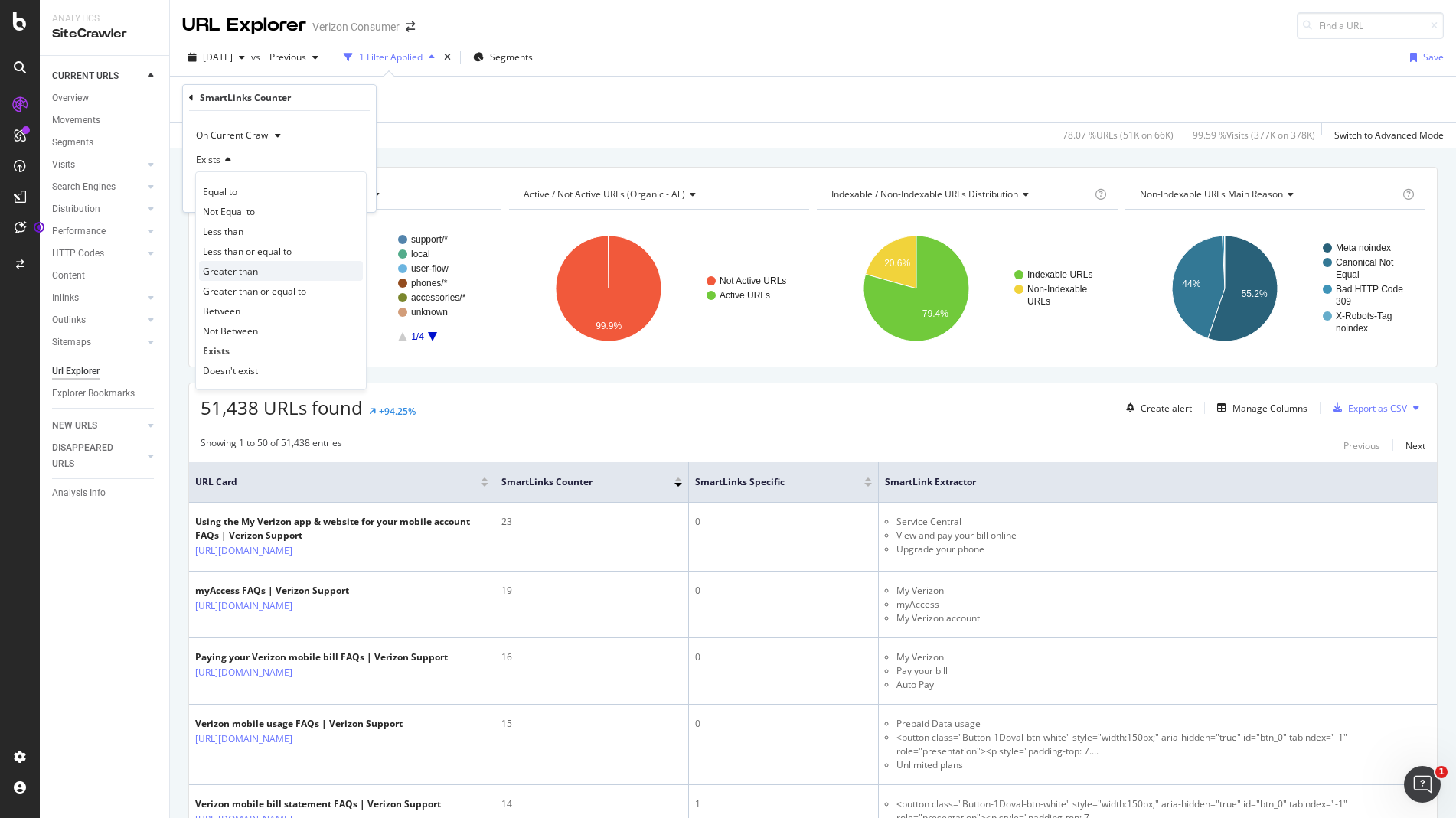
click at [231, 271] on span "Greater than" at bounding box center [230, 272] width 55 height 13
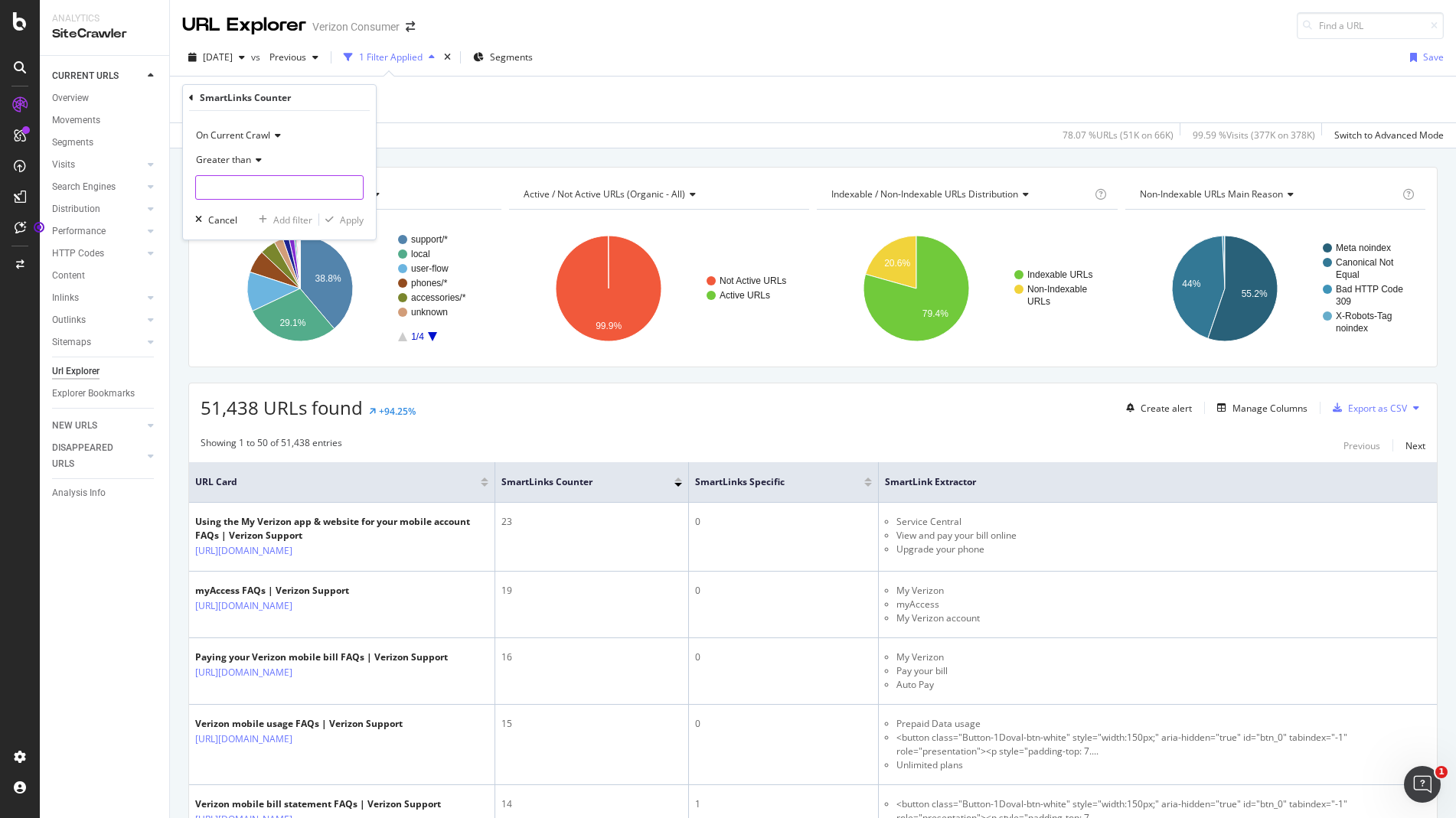
click at [293, 179] on input "number" at bounding box center [279, 188] width 168 height 25
type input "0"
click at [351, 223] on div "Apply" at bounding box center [351, 220] width 24 height 13
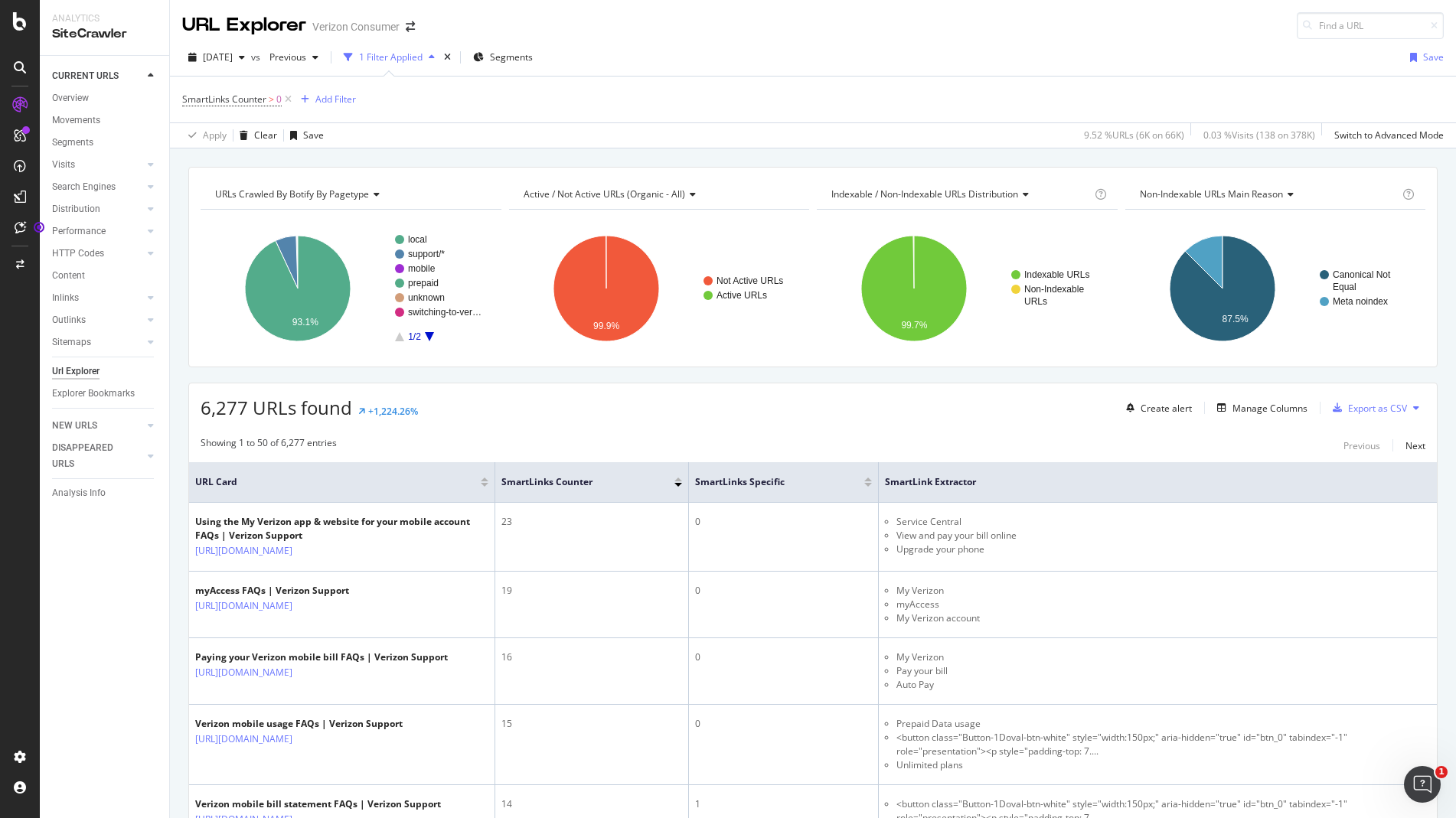
click at [867, 485] on div at bounding box center [868, 485] width 8 height 4
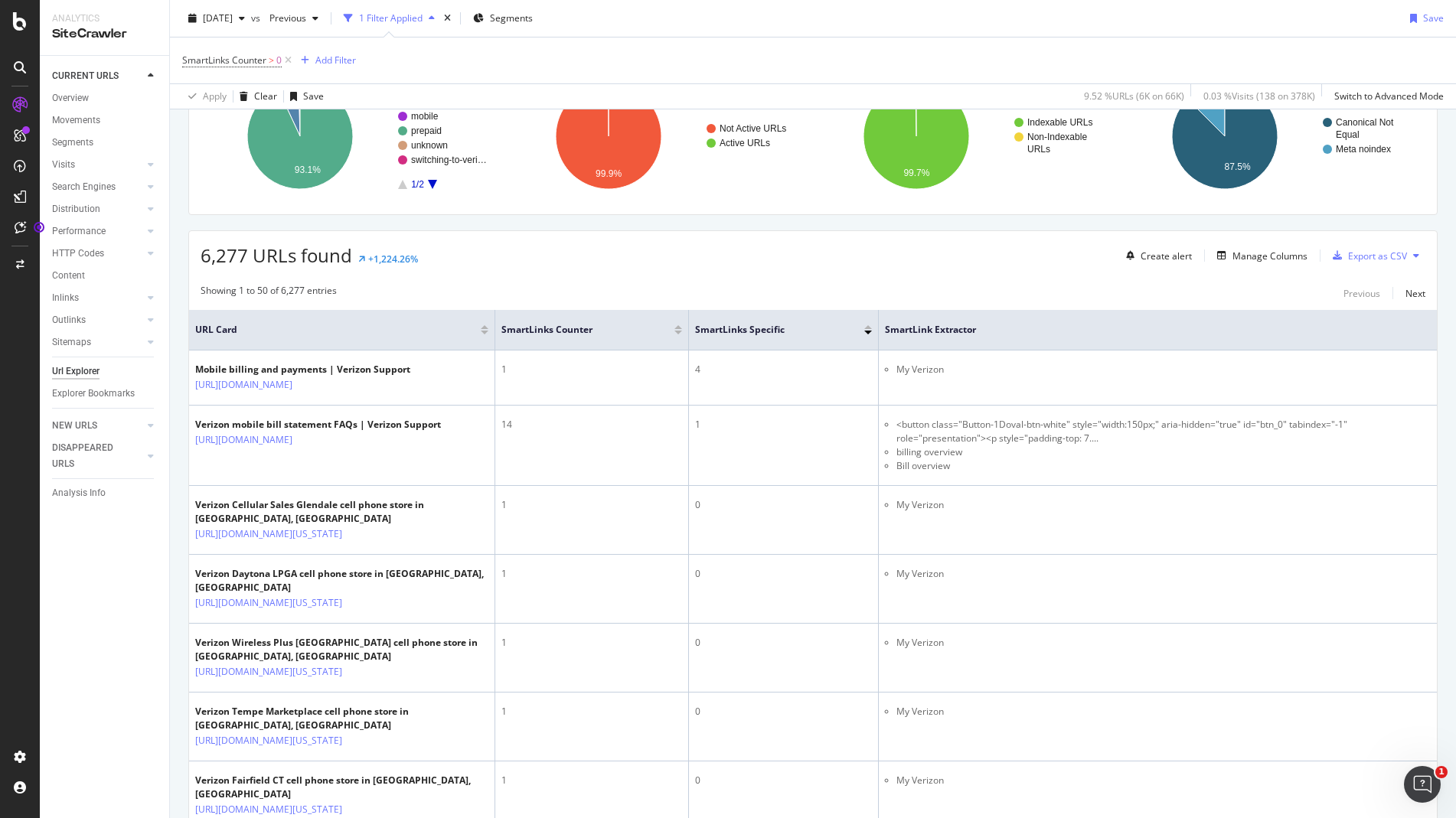
scroll to position [153, 0]
click at [682, 333] on th "SmartLinks Counter" at bounding box center [592, 329] width 193 height 41
click at [678, 333] on div at bounding box center [678, 332] width 8 height 4
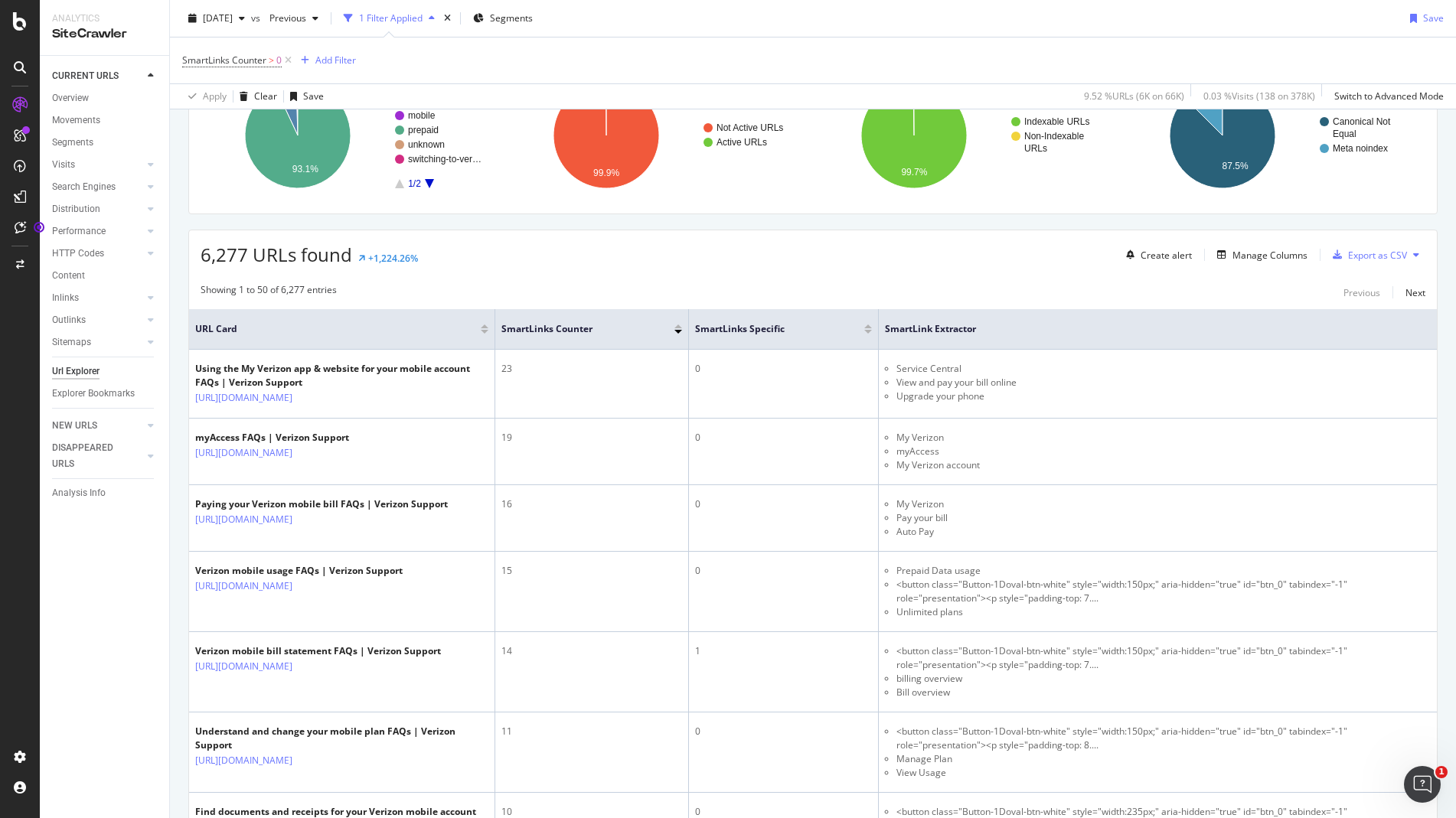
click at [1414, 256] on icon at bounding box center [1416, 255] width 6 height 9
click at [1046, 254] on div "6,277 URLs found +1,224.26% Create alert Manage Columns Export as CSV" at bounding box center [812, 249] width 1247 height 38
click at [1348, 249] on div "Export as CSV" at bounding box center [1378, 256] width 59 height 13
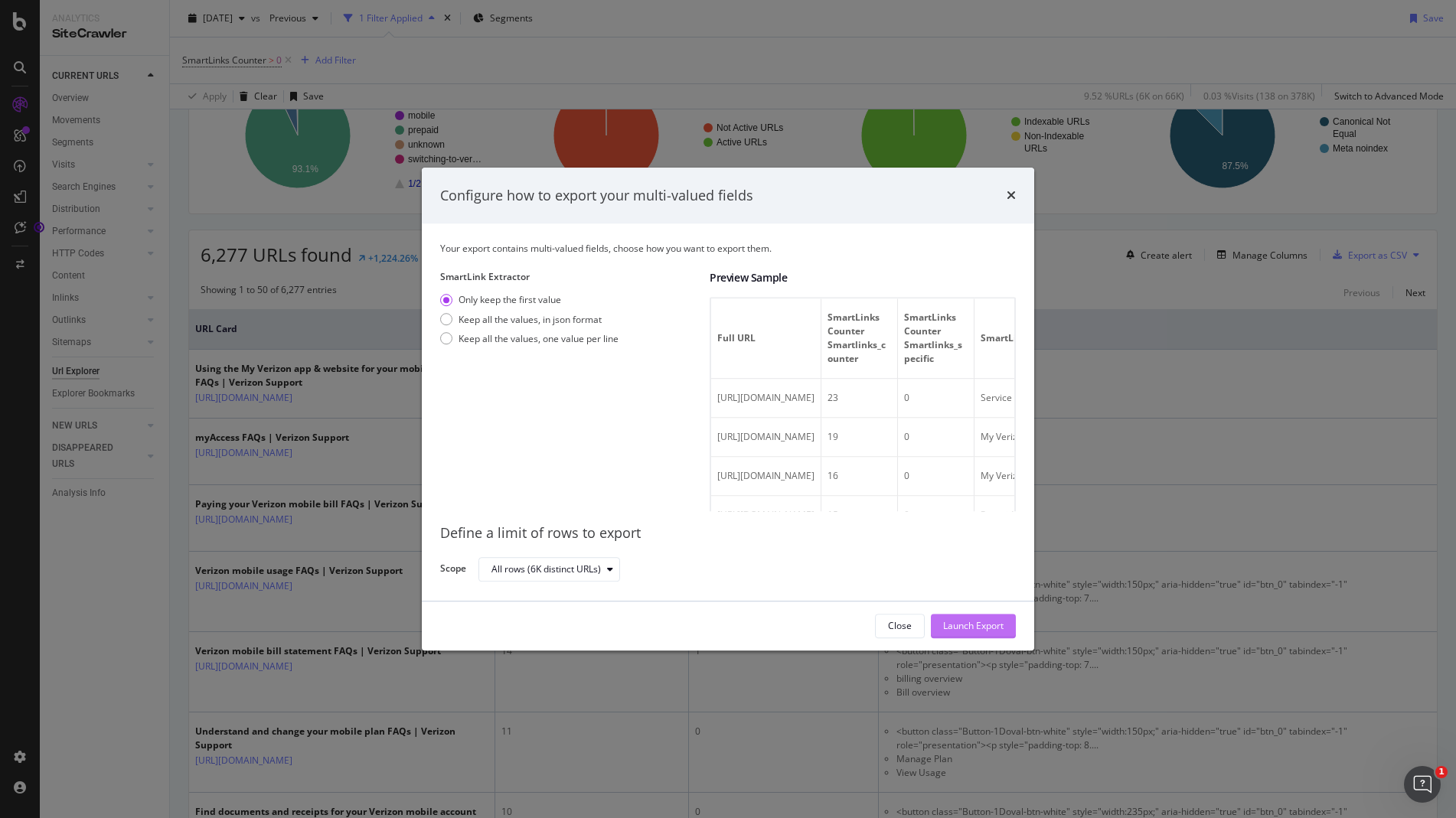
click at [971, 628] on div "Launch Export" at bounding box center [973, 626] width 60 height 13
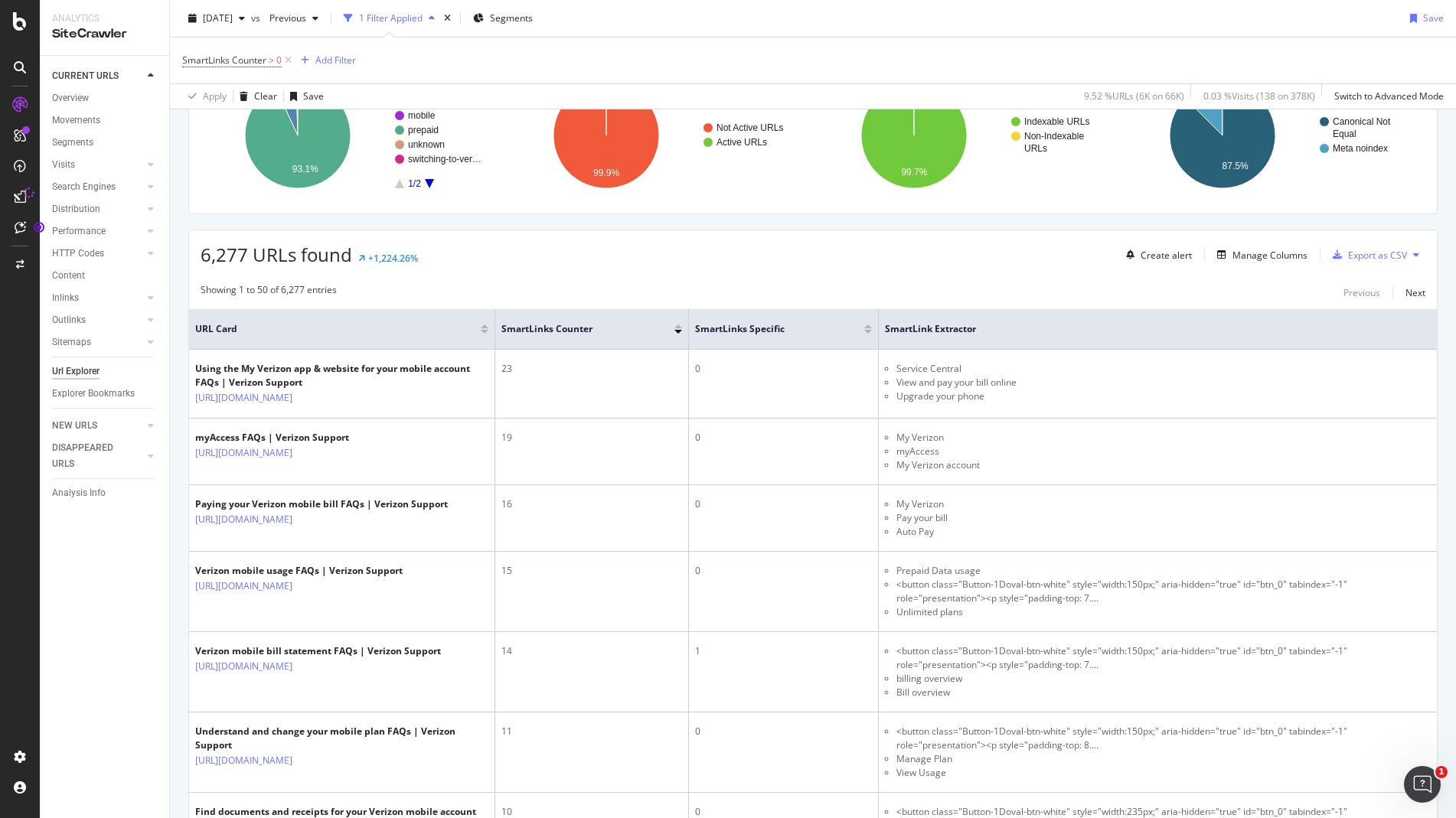
click at [807, 20] on div "[DATE] vs Previous 1 Filter Applied Segments Save" at bounding box center [812, 21] width 1286 height 30
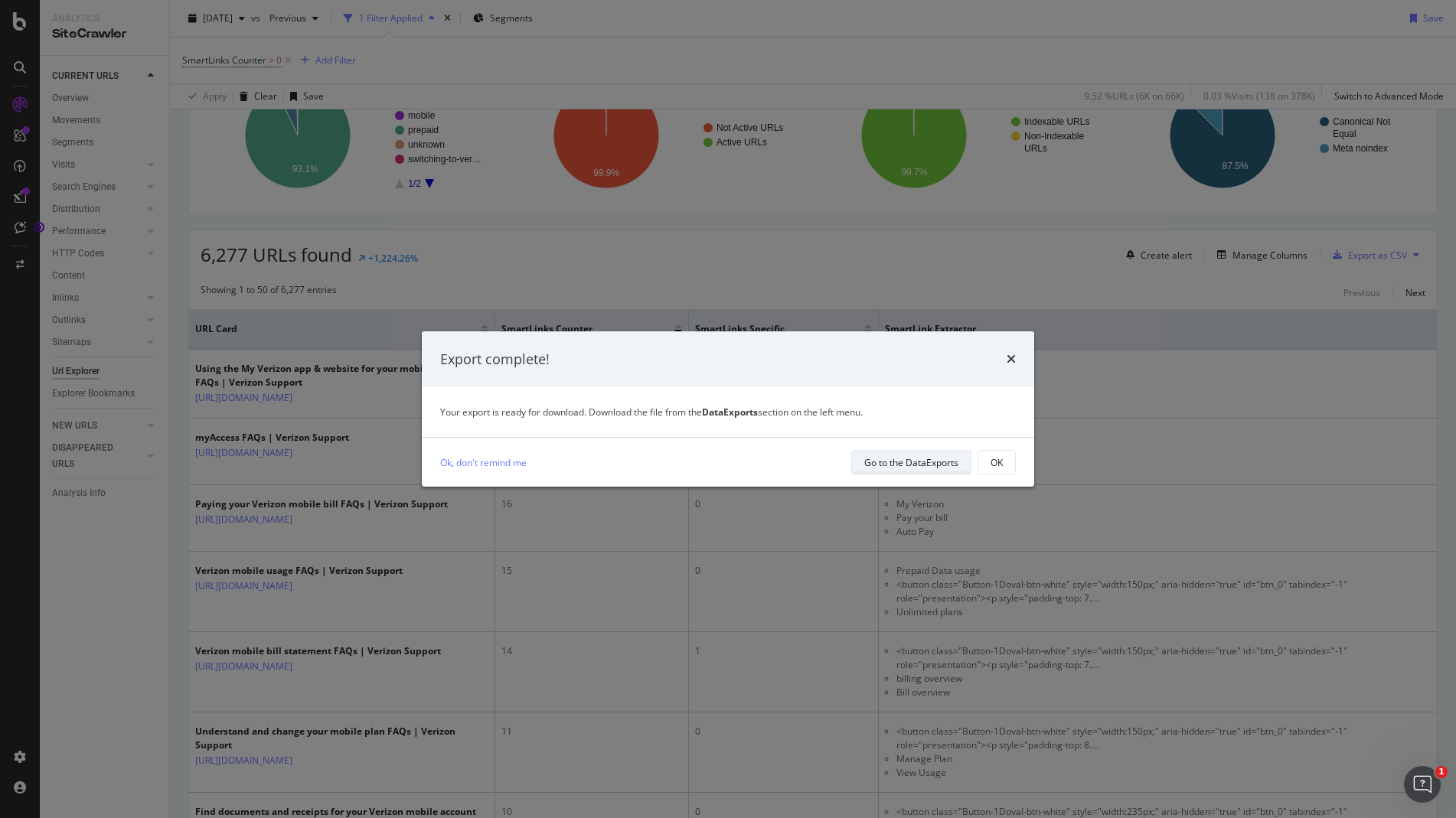
click at [946, 461] on div "Go to the DataExports" at bounding box center [912, 463] width 94 height 13
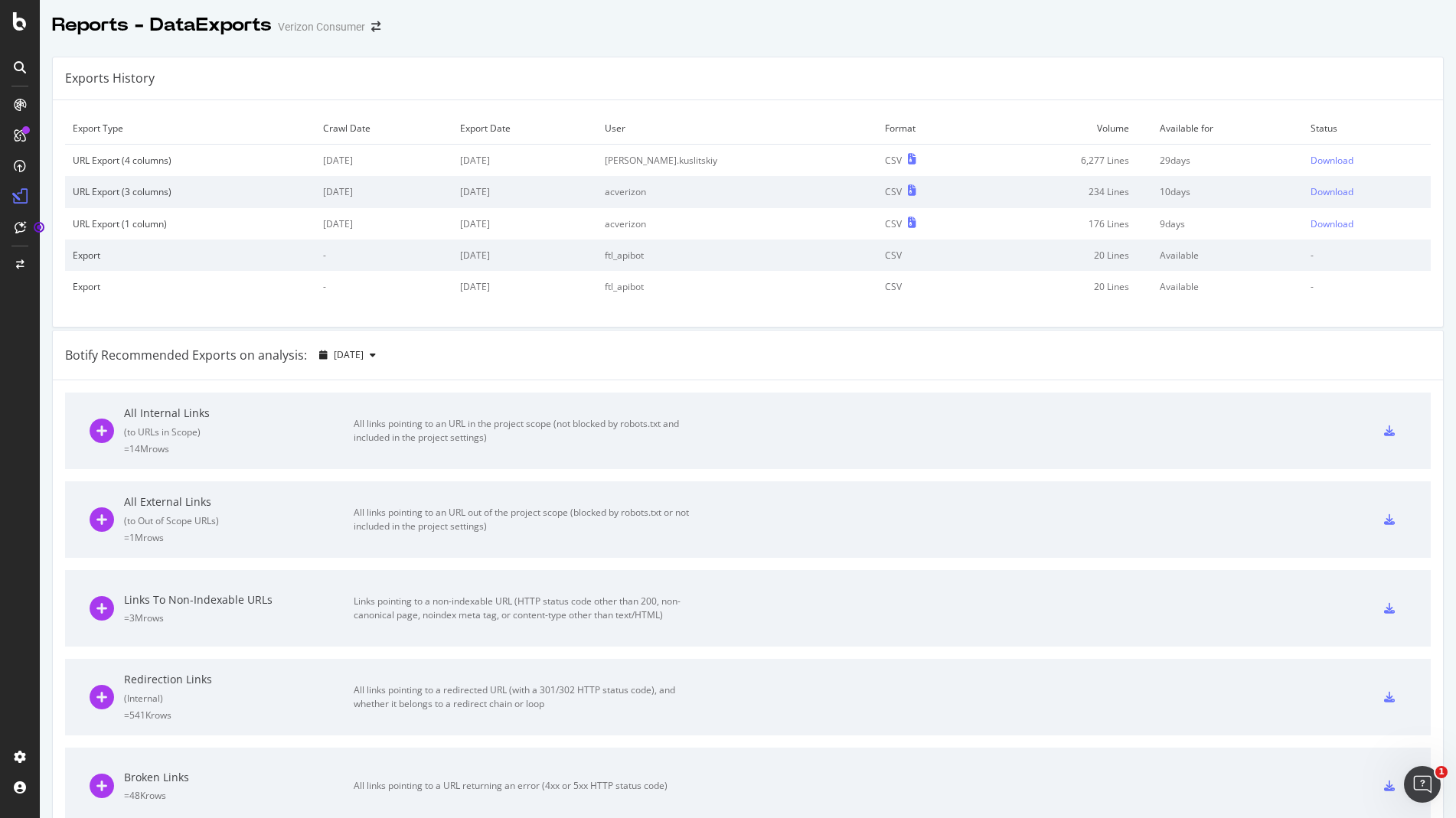
click at [733, 38] on div "Reports - DataExports Verizon Consumer" at bounding box center [747, 19] width 1416 height 39
click at [1311, 164] on div "Download" at bounding box center [1331, 160] width 42 height 13
